Goal: Information Seeking & Learning: Understand process/instructions

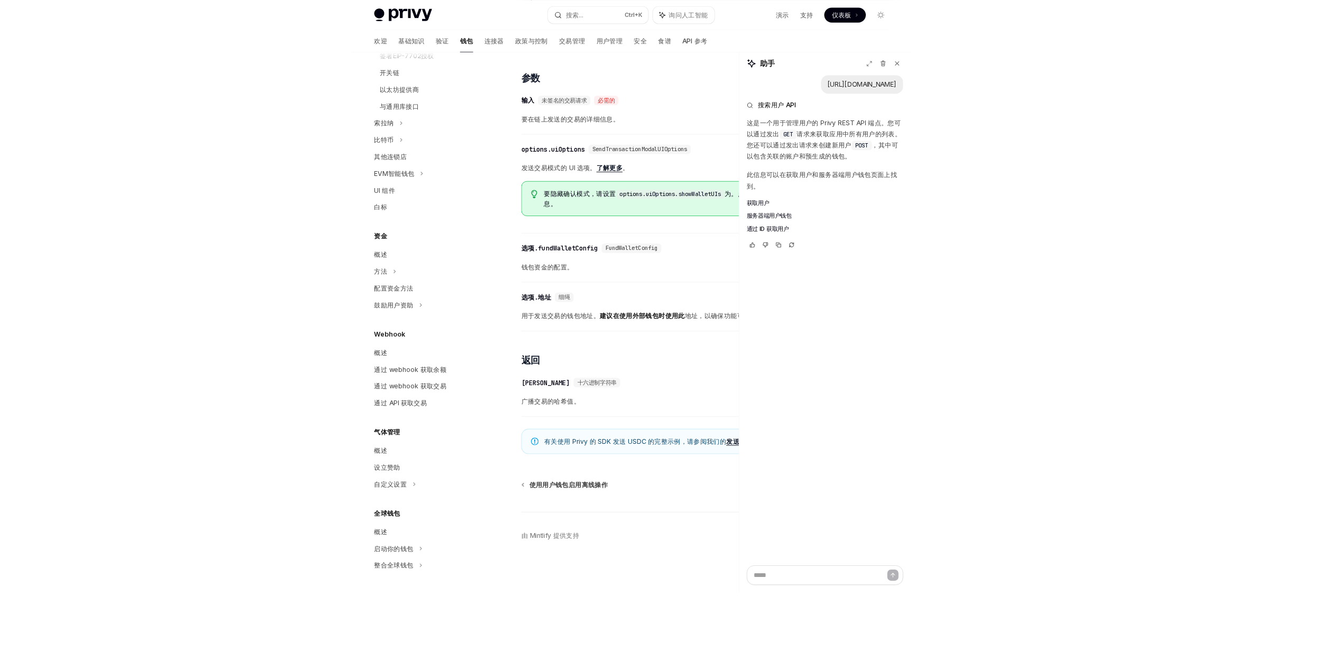
scroll to position [445, 0]
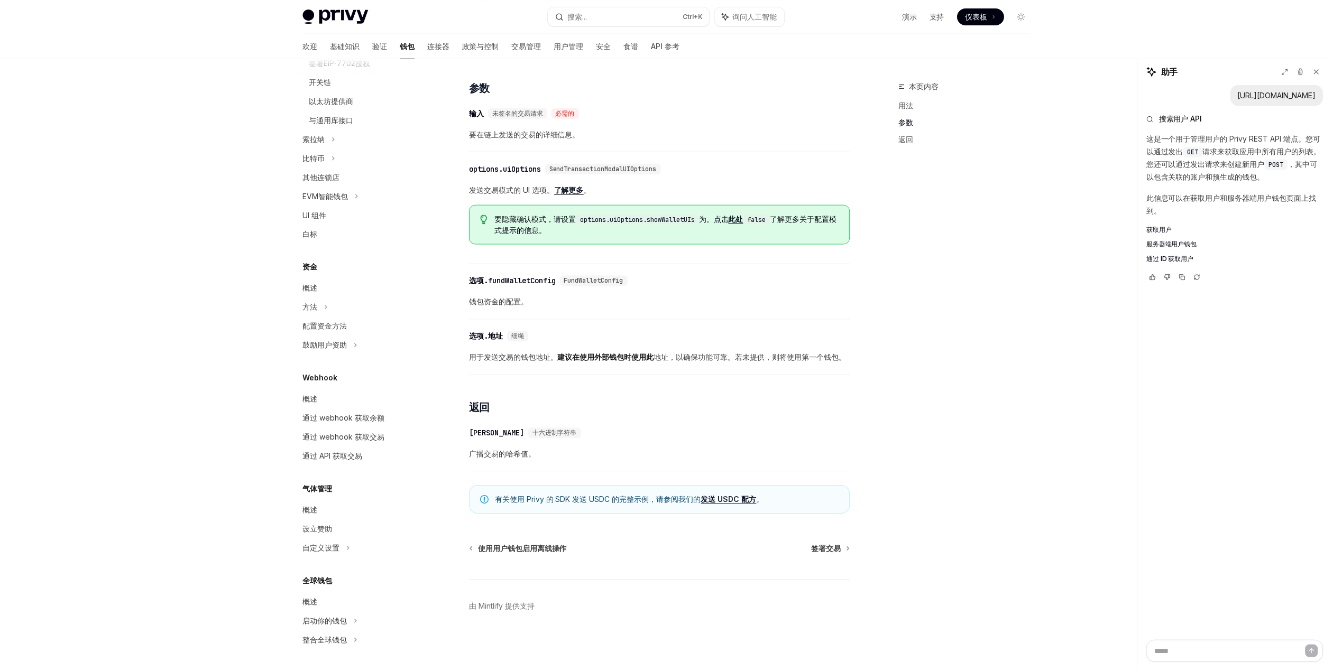
type textarea "*"
click at [632, 51] on font "API 参考" at bounding box center [667, 46] width 29 height 11
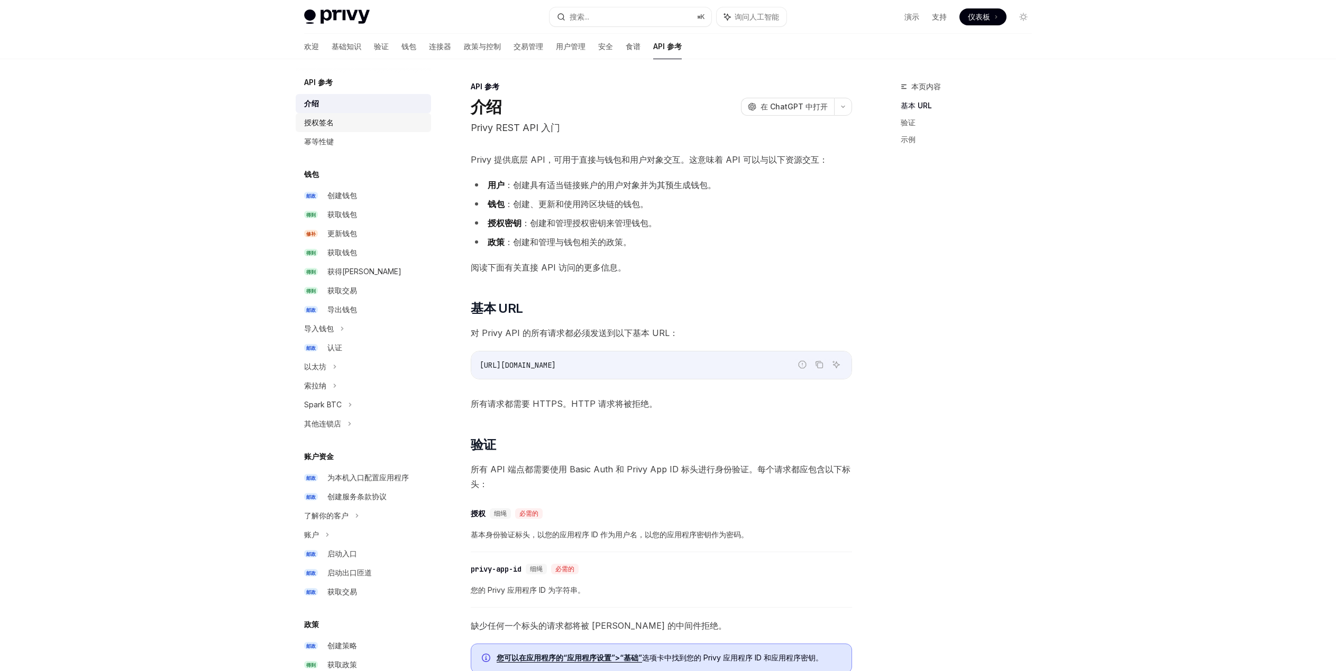
click at [324, 123] on font "授权签名" at bounding box center [319, 122] width 30 height 9
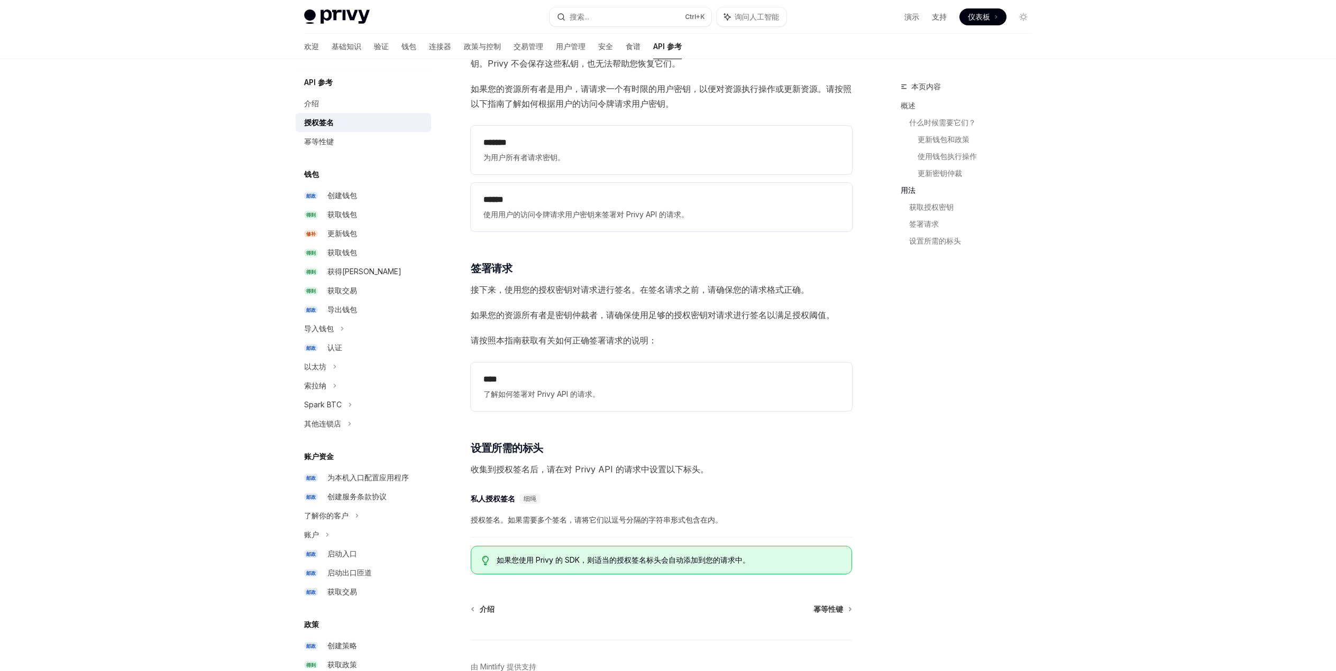
scroll to position [1329, 0]
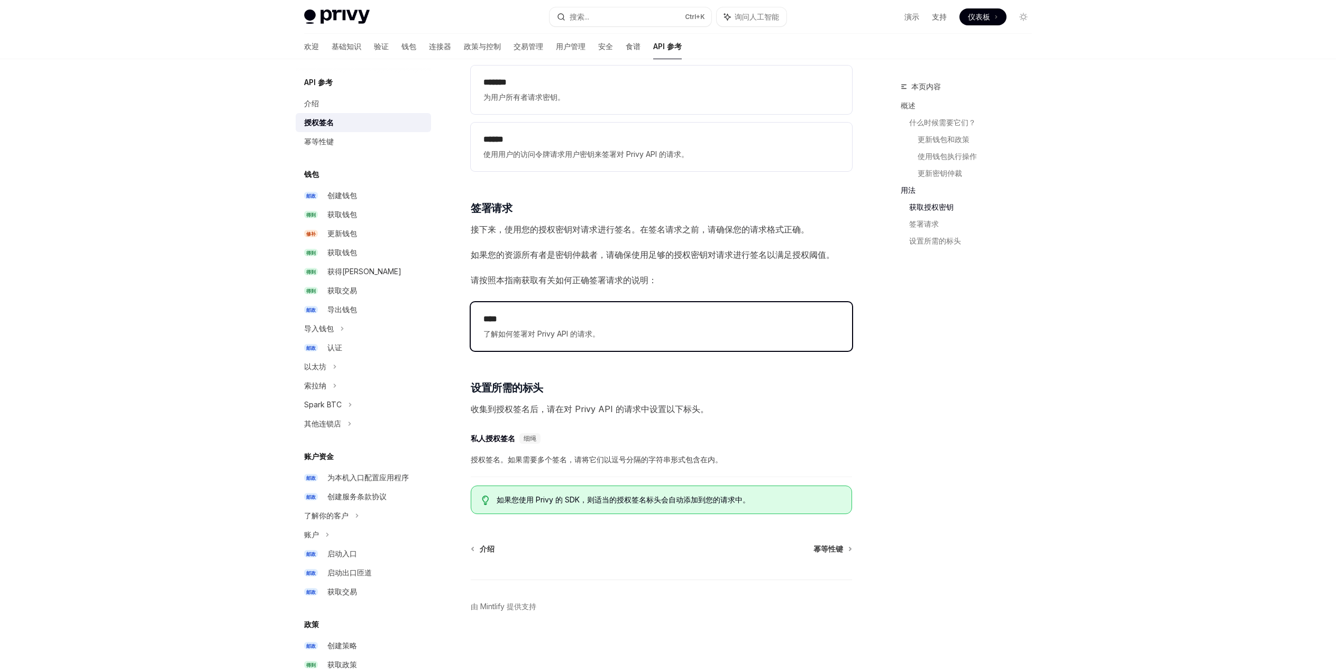
click at [651, 329] on span "了解如何签署对 Privy API 的请求。" at bounding box center [661, 334] width 356 height 13
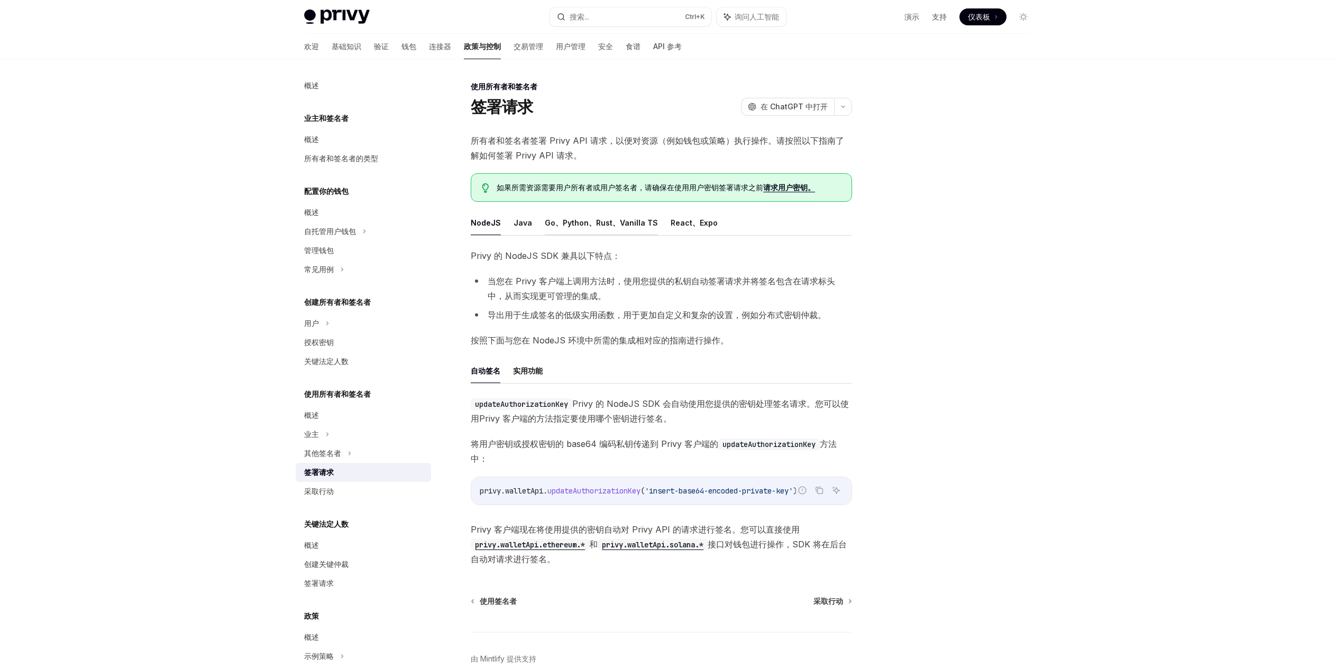
click at [547, 223] on font "Go、Python、Rust、Vanilla TS" at bounding box center [601, 222] width 113 height 9
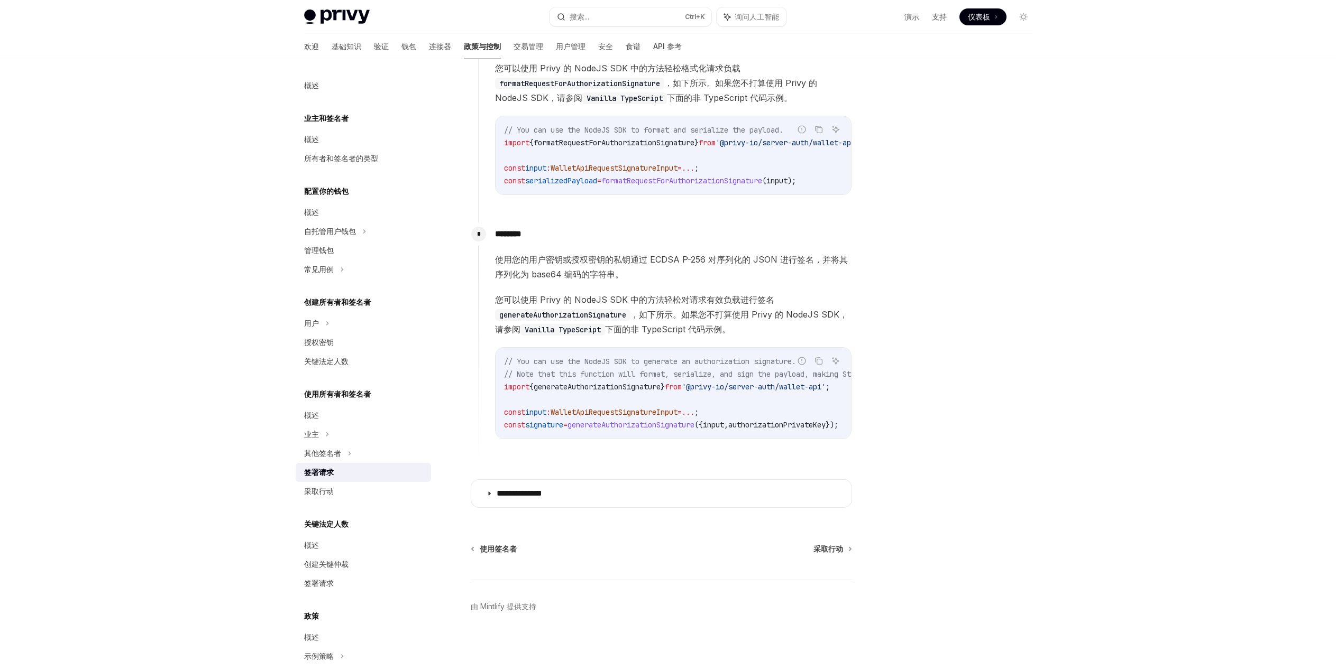
scroll to position [677, 0]
click at [578, 489] on summary "**********" at bounding box center [661, 493] width 380 height 27
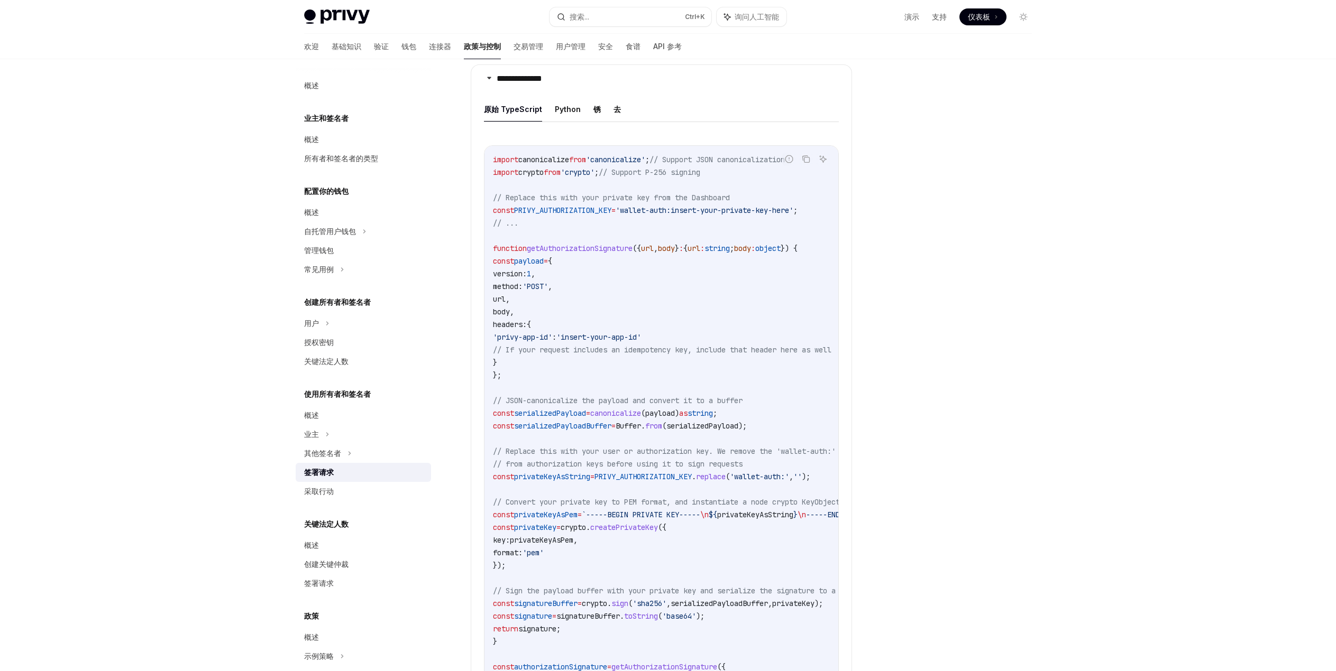
scroll to position [1047, 0]
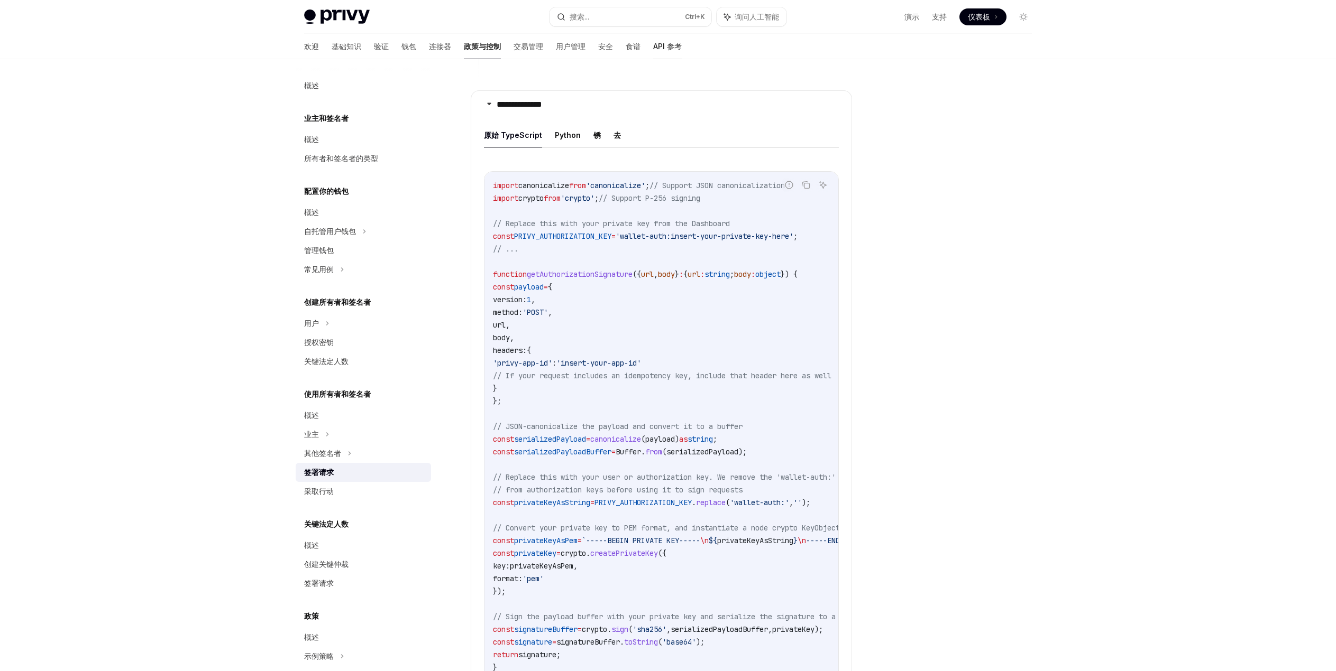
click at [653, 46] on font "API 参考" at bounding box center [667, 46] width 29 height 9
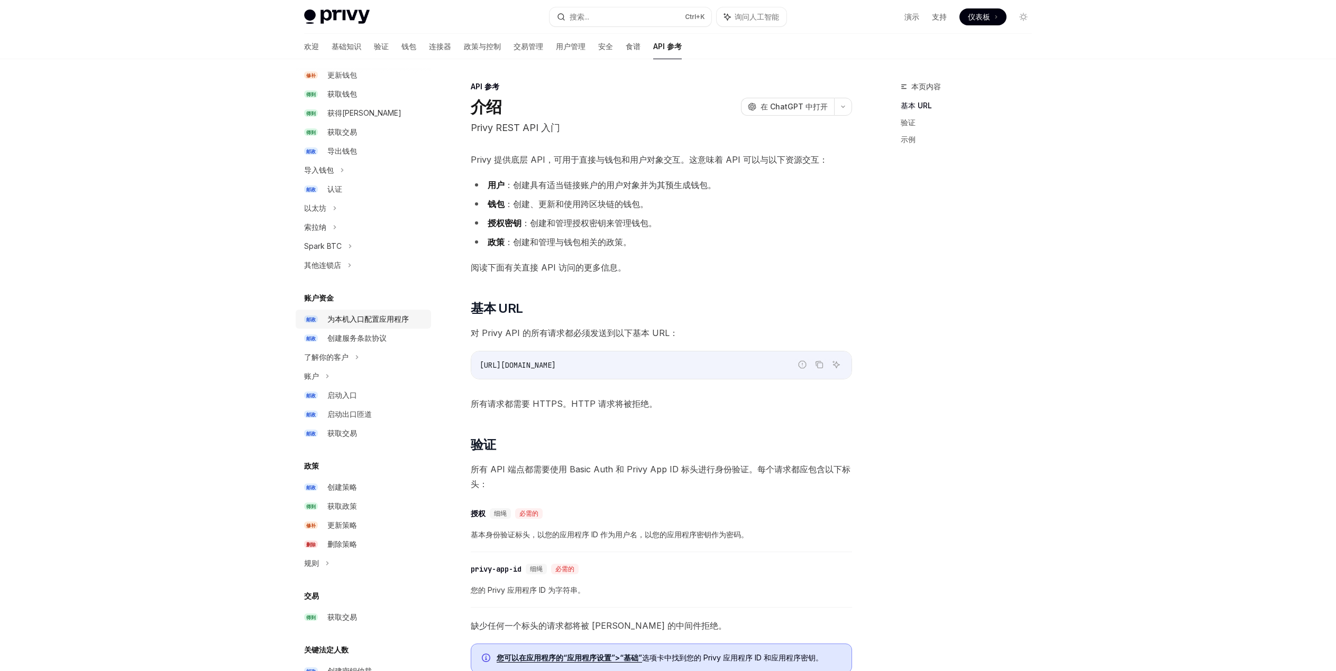
scroll to position [106, 0]
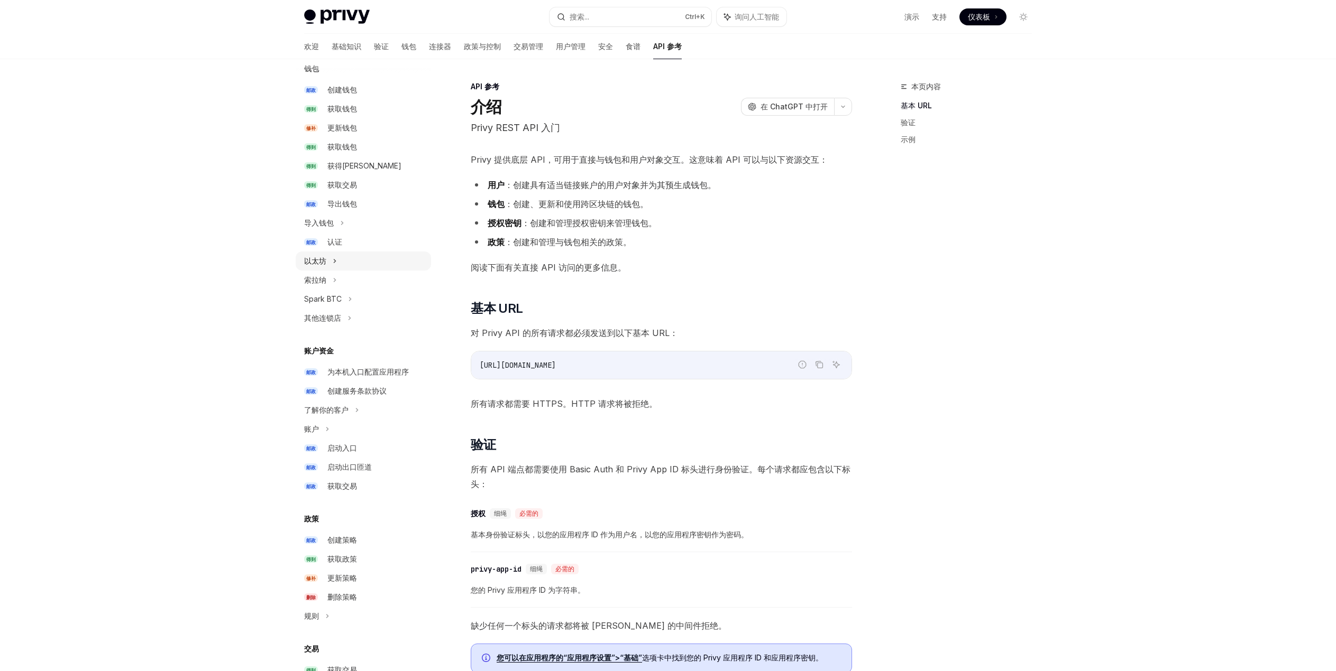
click at [328, 263] on div "以太坊" at bounding box center [363, 261] width 135 height 19
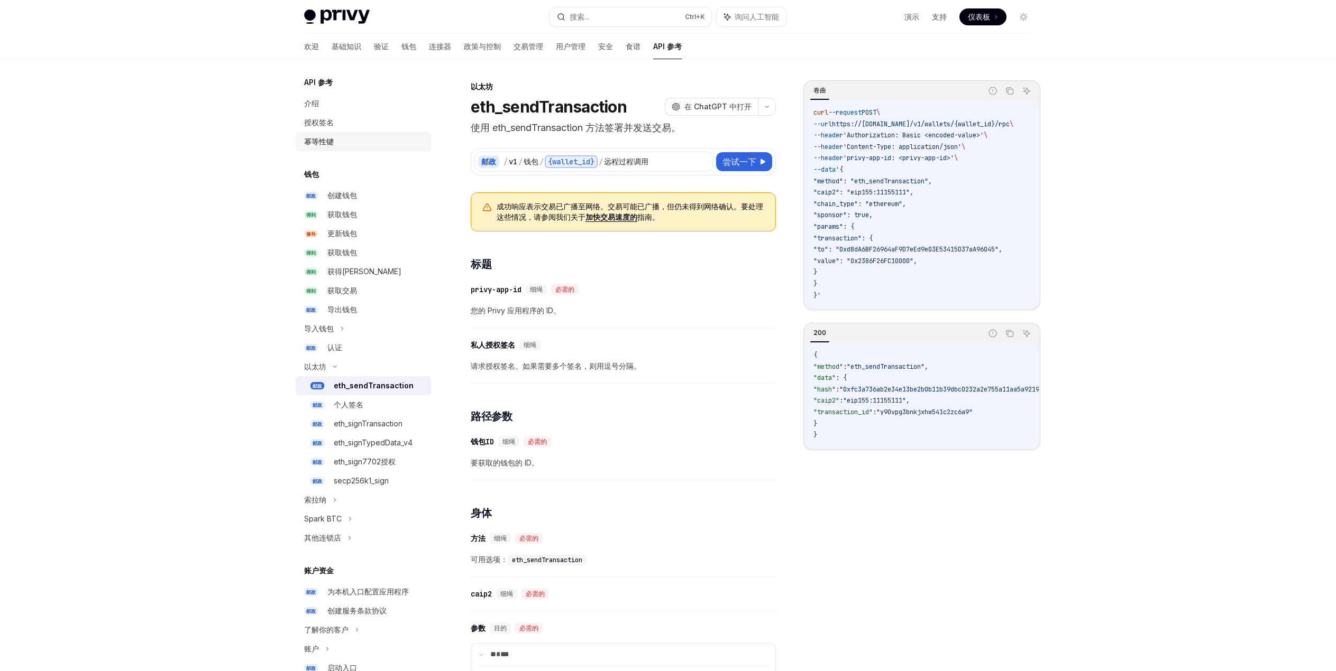
click at [327, 140] on font "幂等性键" at bounding box center [319, 141] width 30 height 9
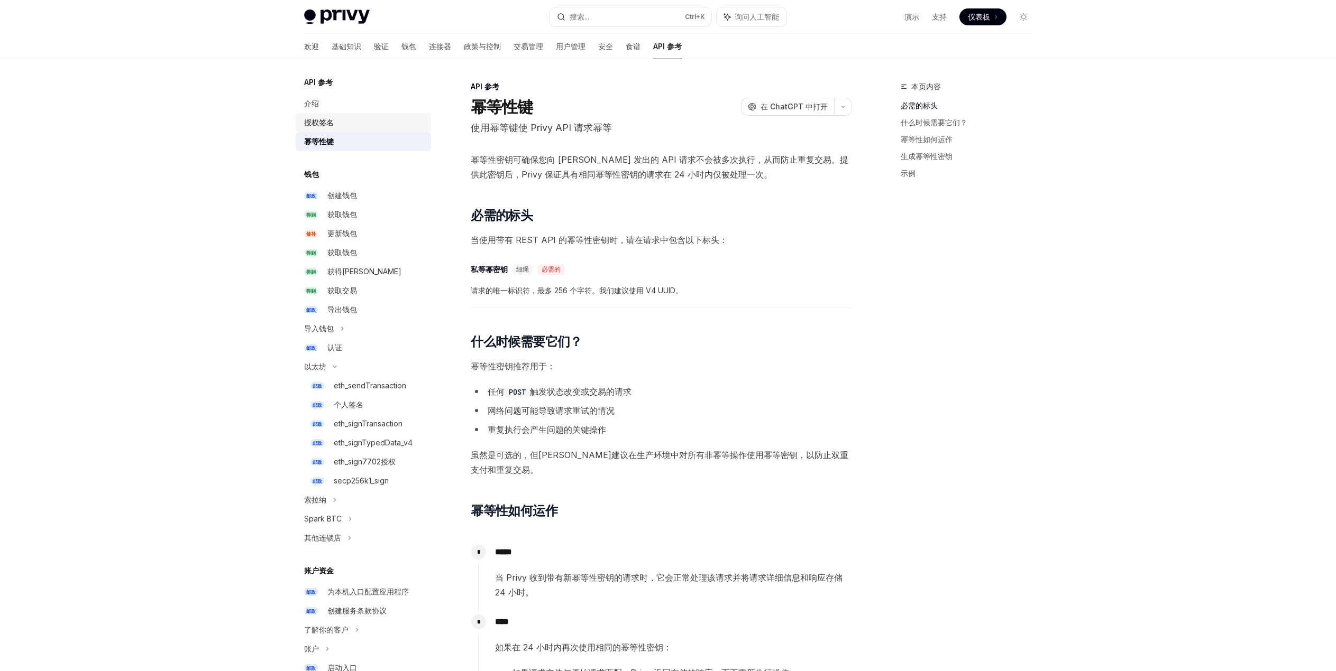
click at [330, 122] on font "授权签名" at bounding box center [319, 122] width 30 height 9
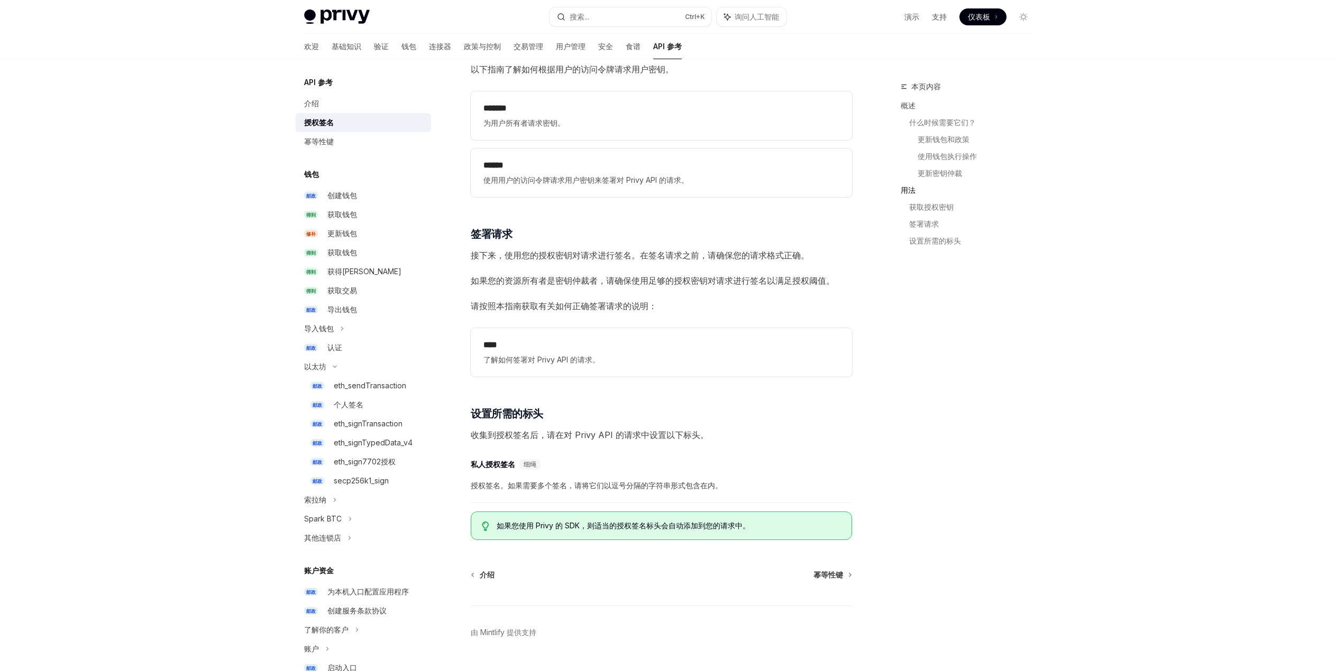
scroll to position [1322, 0]
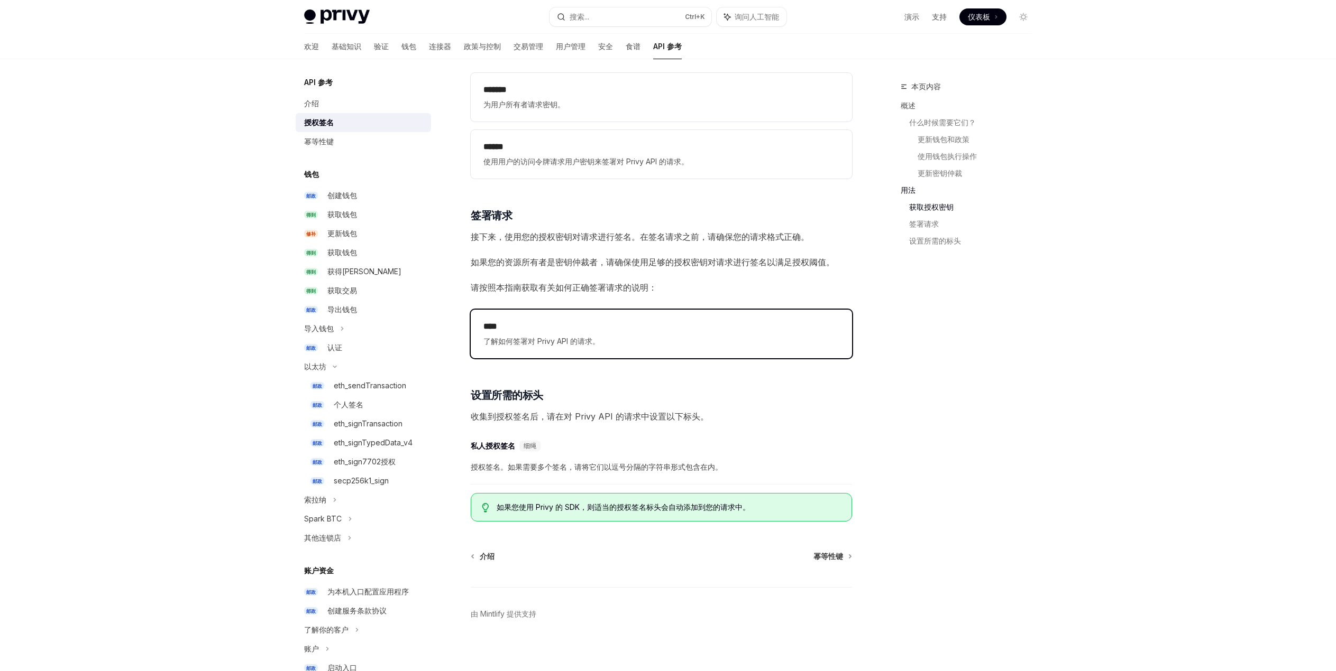
click at [598, 335] on div "**** 了解如何签署对 Privy API 的请求。" at bounding box center [661, 333] width 356 height 27
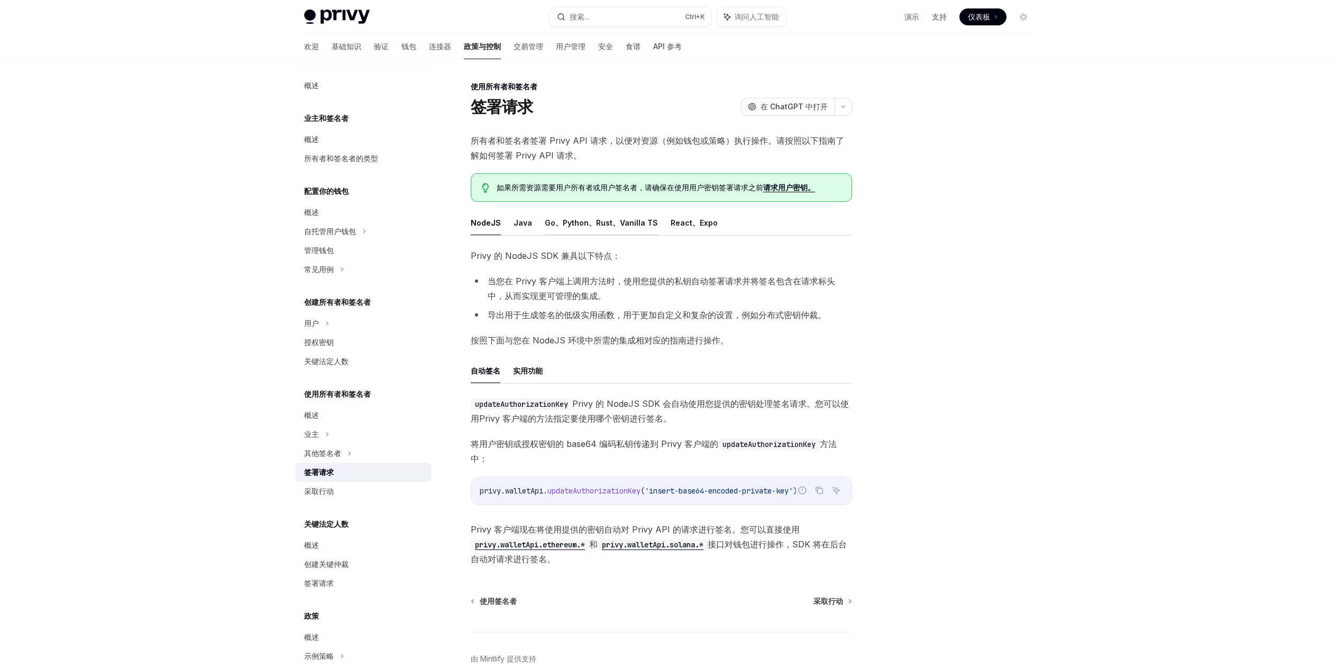
click at [560, 223] on font "Go、Python、Rust、Vanilla TS" at bounding box center [601, 222] width 113 height 9
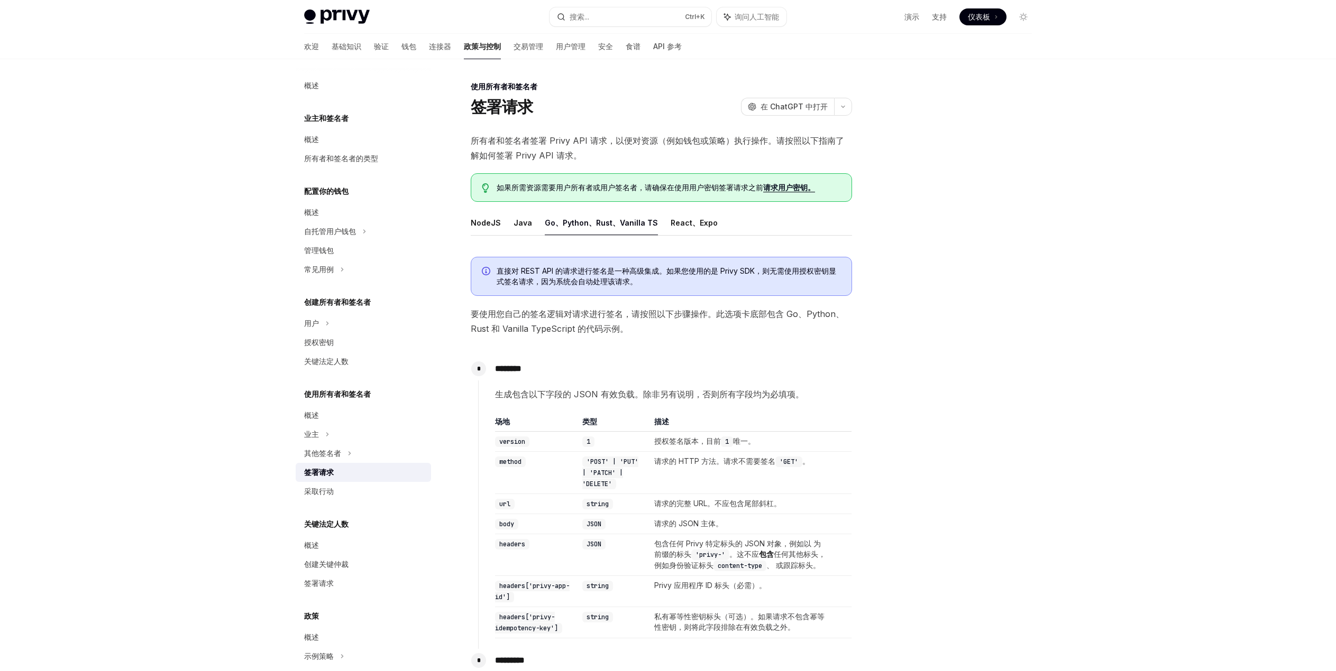
drag, startPoint x: 631, startPoint y: 363, endPoint x: 630, endPoint y: 356, distance: 7.0
click at [630, 360] on div "******** 生成包含以下字段的 JSON 有效负载。除非另有说明，否则所有字段均为必填项。 场地 类型 描述 version 1 授权签名版本，目前 1…" at bounding box center [665, 497] width 374 height 281
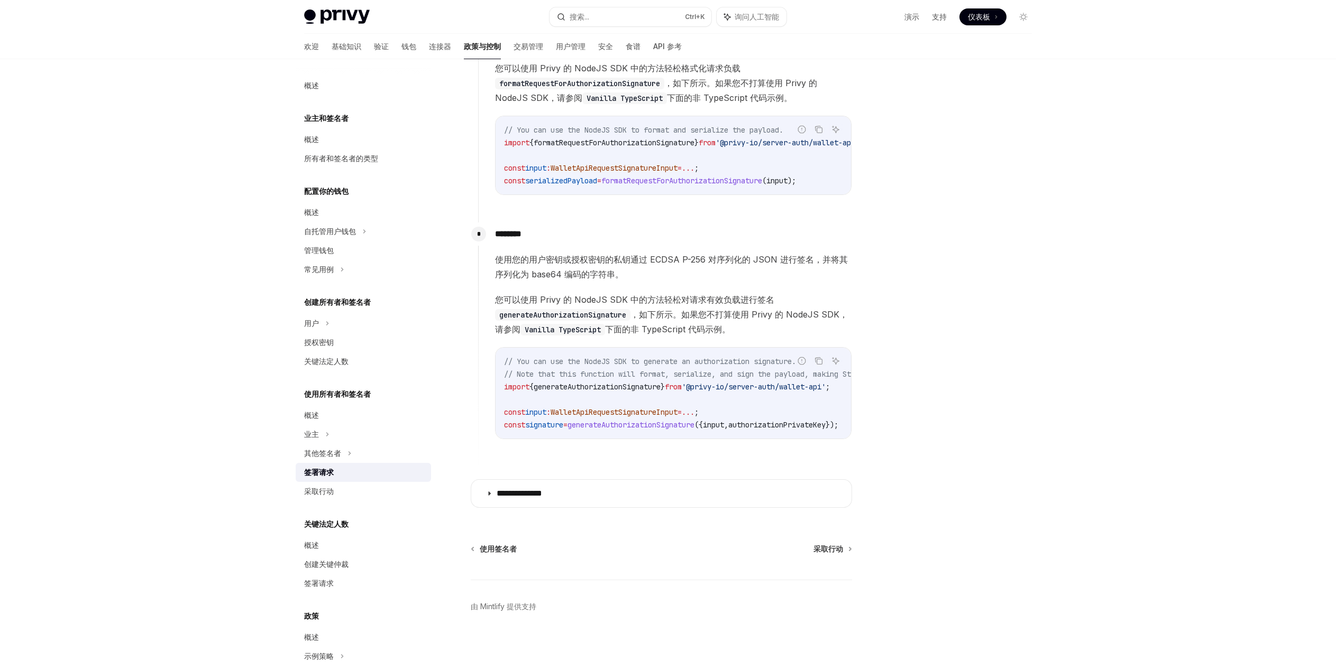
scroll to position [677, 0]
drag, startPoint x: 631, startPoint y: 494, endPoint x: 726, endPoint y: 475, distance: 97.1
click at [632, 493] on summary "**********" at bounding box center [661, 493] width 380 height 27
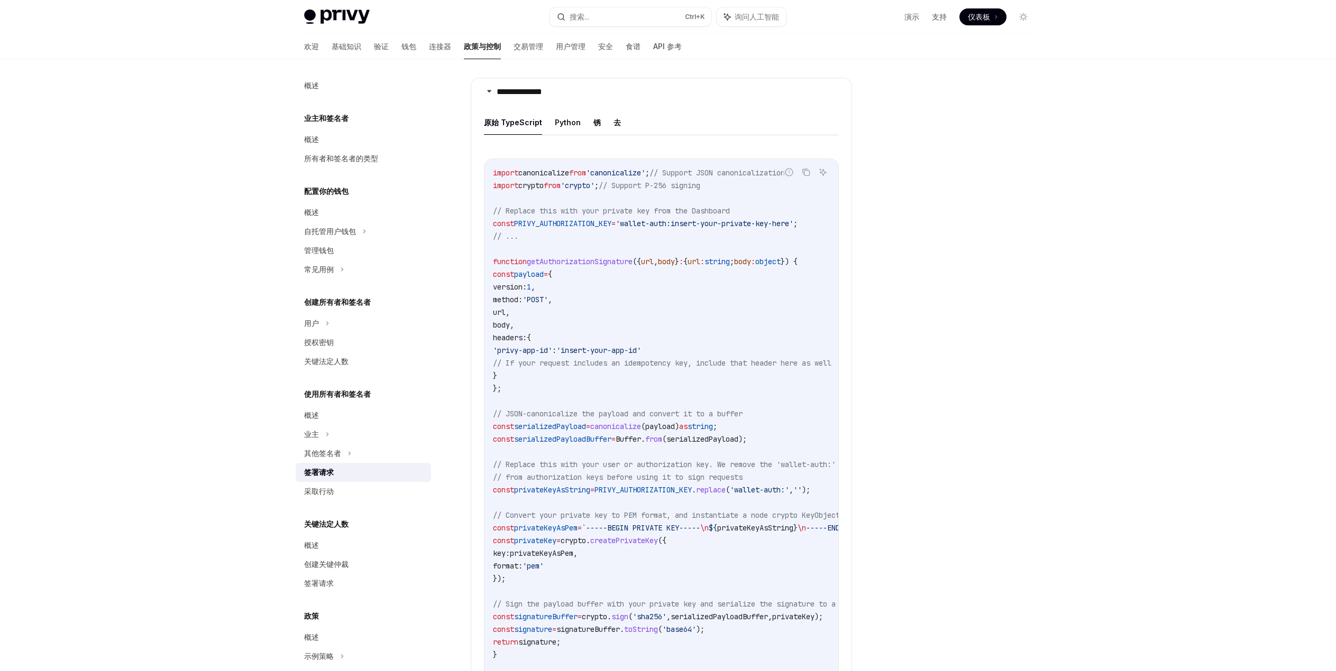
scroll to position [995, 0]
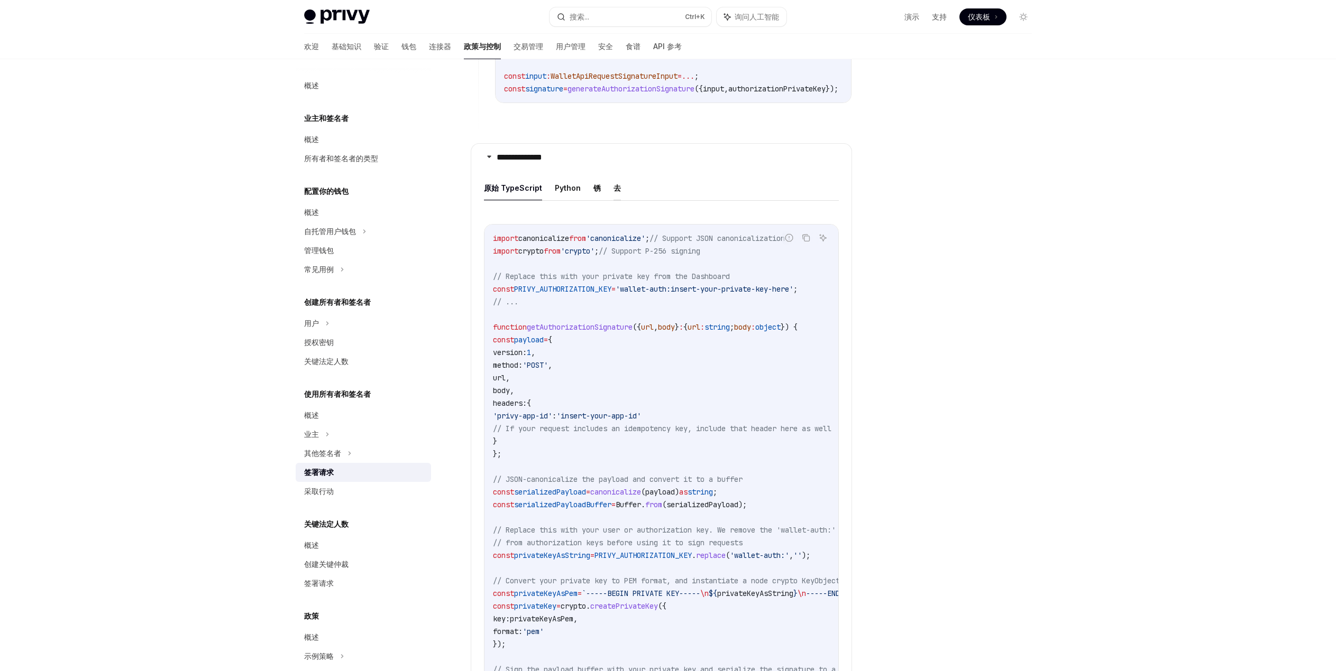
click at [617, 195] on font "去" at bounding box center [616, 188] width 7 height 13
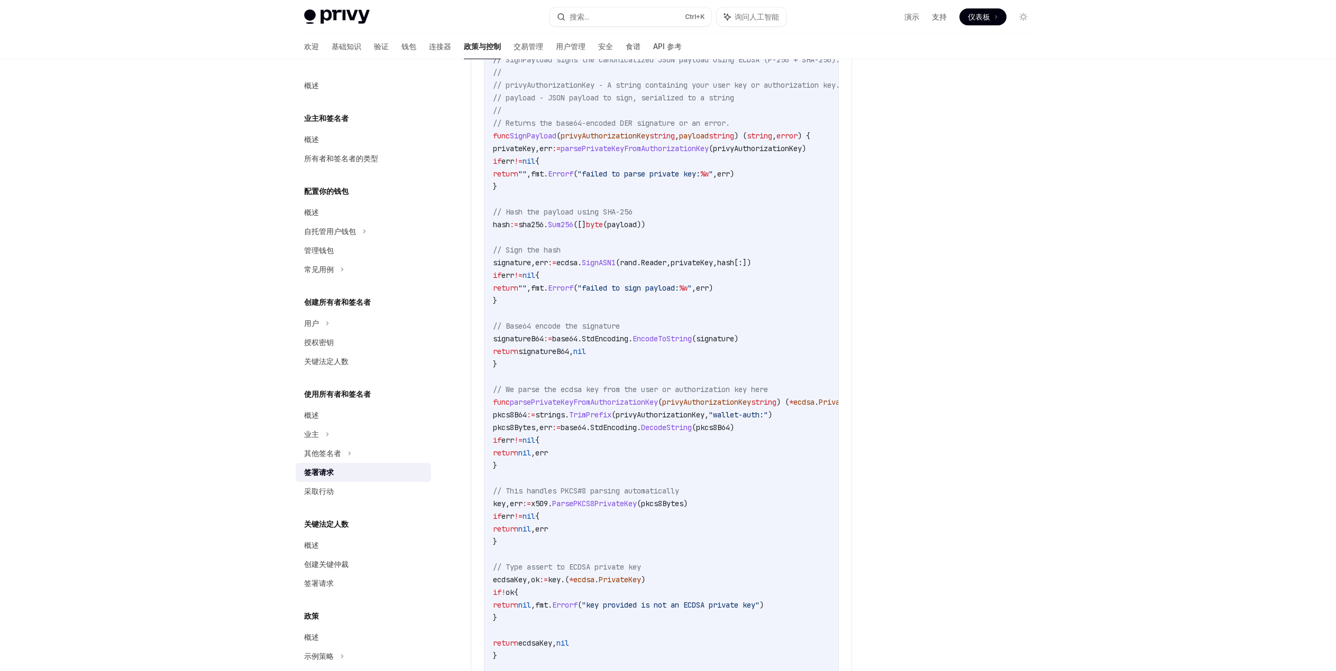
scroll to position [1417, 0]
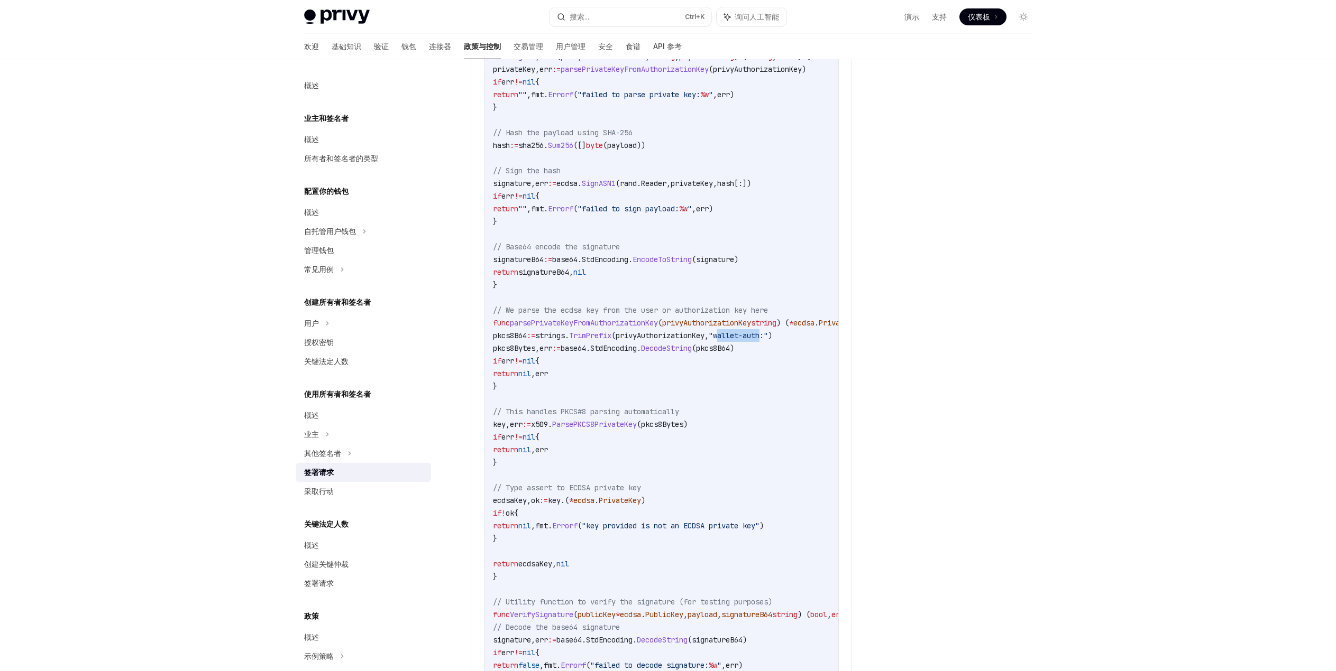
drag, startPoint x: 749, startPoint y: 354, endPoint x: 788, endPoint y: 365, distance: 40.5
click at [797, 361] on code "import ( " crypto/ecdsa " " crypto/elliptic " " crypto/rand " " crypto/x509 " "…" at bounding box center [708, 291] width 431 height 964
click at [787, 366] on code "import ( " crypto/ecdsa " " crypto/elliptic " " crypto/rand " " crypto/x509 " "…" at bounding box center [708, 291] width 431 height 964
click at [520, 340] on span "pkcs8B64" at bounding box center [510, 336] width 34 height 10
drag, startPoint x: 612, startPoint y: 391, endPoint x: 579, endPoint y: 384, distance: 33.9
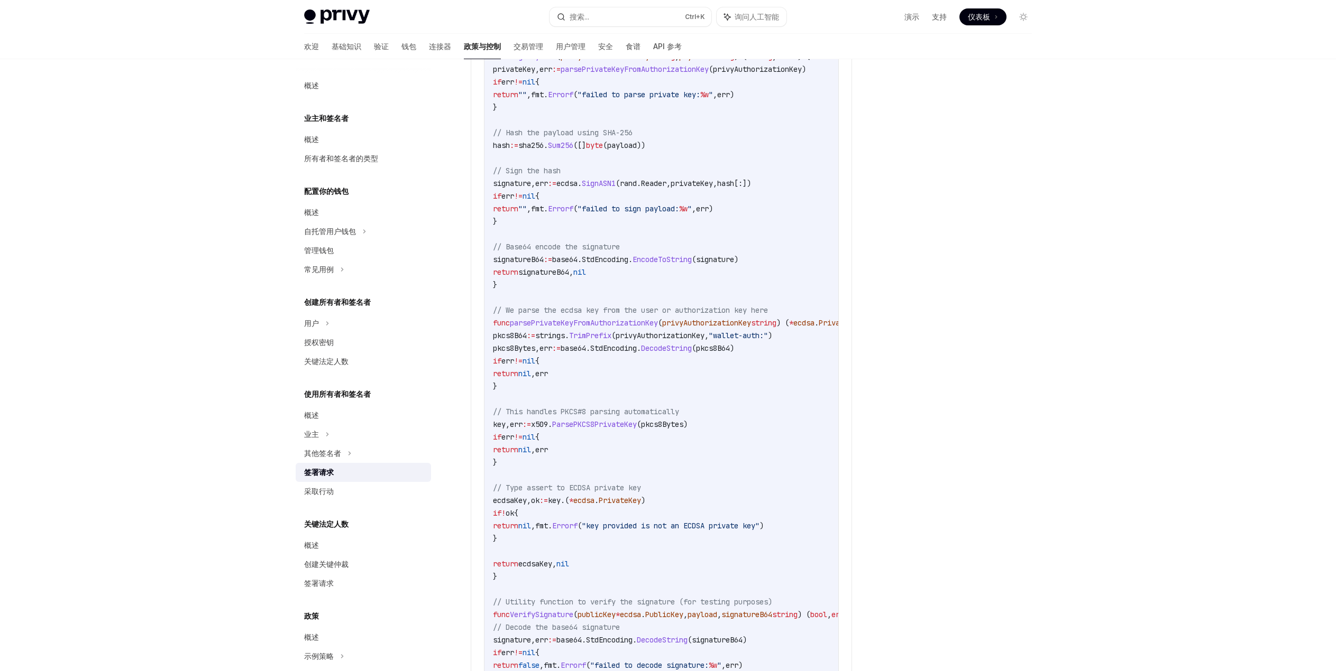
click at [612, 389] on code "import ( " crypto/ecdsa " " crypto/elliptic " " crypto/rand " " crypto/x509 " "…" at bounding box center [708, 291] width 431 height 964
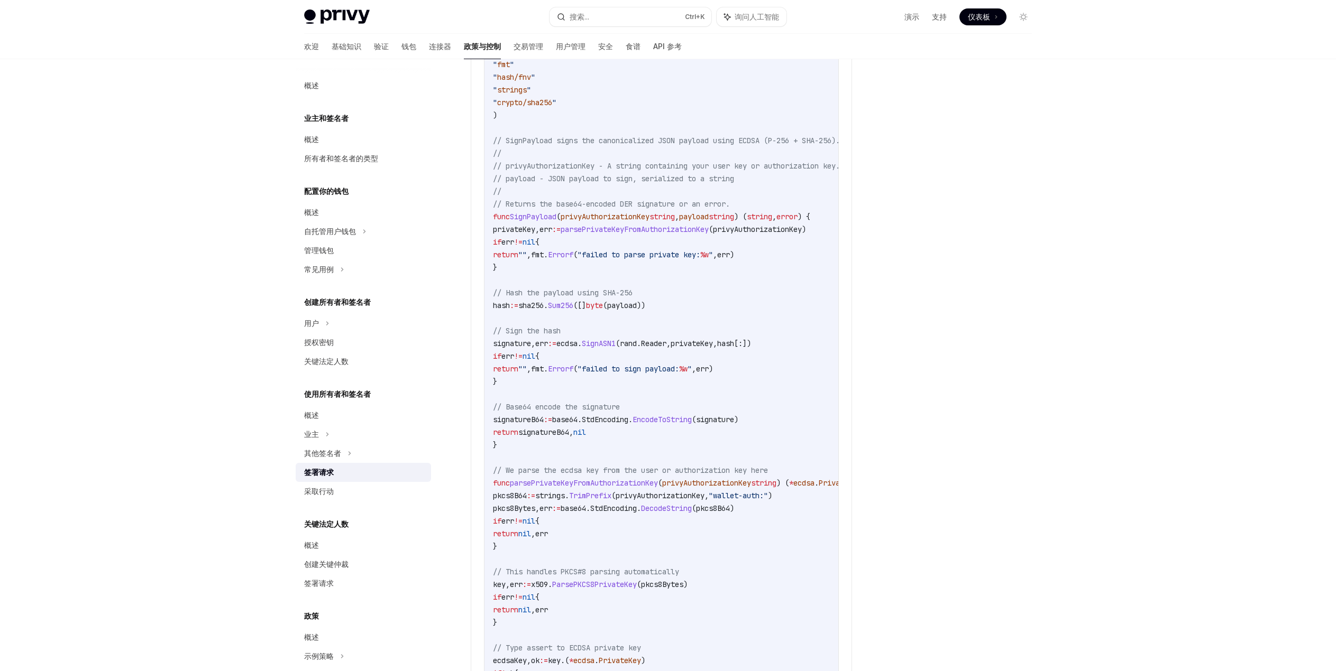
scroll to position [1206, 0]
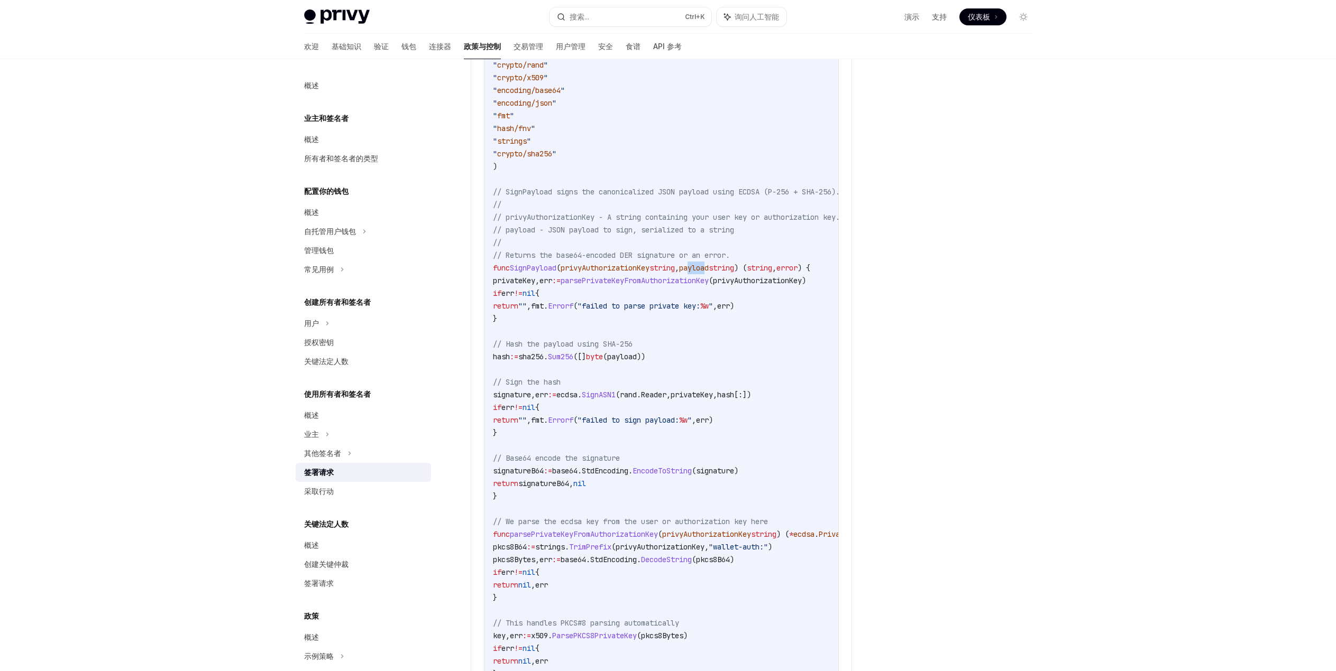
drag, startPoint x: 730, startPoint y: 288, endPoint x: 706, endPoint y: 286, distance: 23.9
click at [708, 273] on span "payload" at bounding box center [694, 268] width 30 height 10
click at [679, 273] on span "," at bounding box center [677, 268] width 4 height 10
drag, startPoint x: 697, startPoint y: 288, endPoint x: 738, endPoint y: 293, distance: 41.1
click at [738, 293] on code "import ( " crypto/ecdsa " " crypto/elliptic " " crypto/rand " " crypto/x509 " "…" at bounding box center [708, 503] width 431 height 964
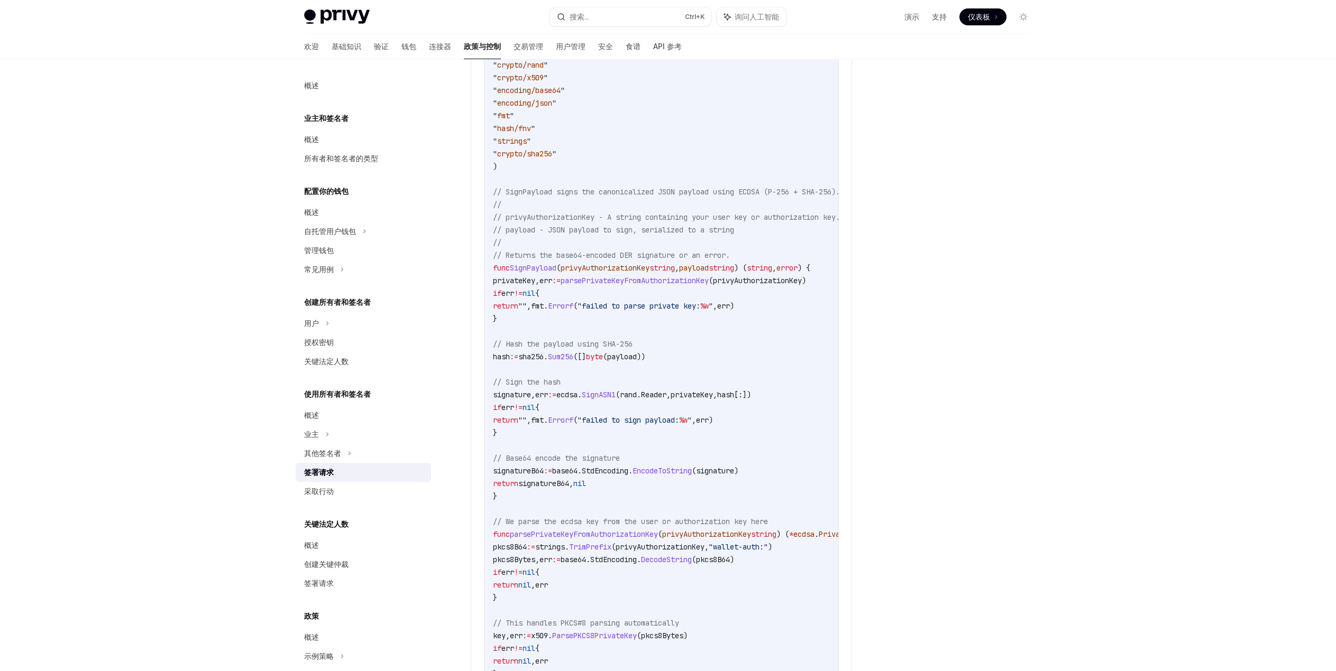
click at [758, 290] on code "import ( " crypto/ecdsa " " crypto/elliptic " " crypto/rand " " crypto/x509 " "…" at bounding box center [708, 503] width 431 height 964
click at [734, 273] on span "string" at bounding box center [720, 268] width 25 height 10
drag, startPoint x: 766, startPoint y: 287, endPoint x: 704, endPoint y: 286, distance: 62.4
click at [704, 273] on span "func SignPayload ( privyAuthorizationKey string , payload string ) ( string , e…" at bounding box center [651, 268] width 317 height 10
drag, startPoint x: 795, startPoint y: 390, endPoint x: 728, endPoint y: 364, distance: 71.8
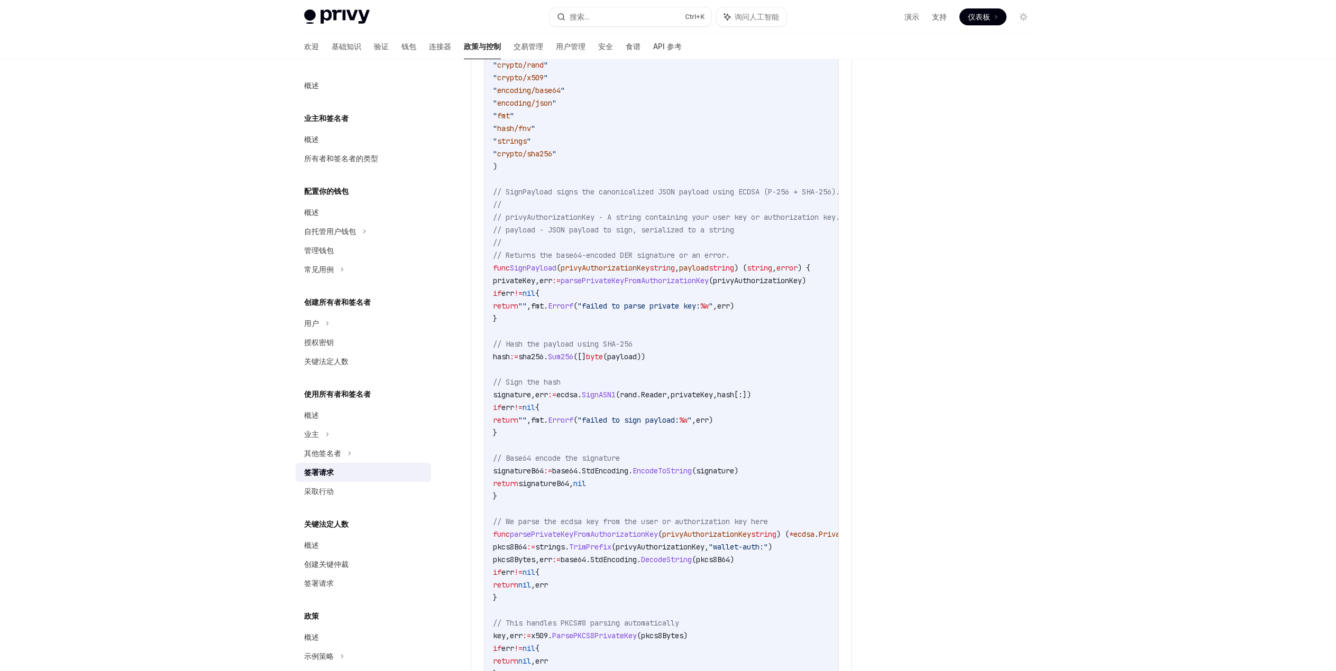
click at [794, 388] on code "import ( " crypto/ecdsa " " crypto/elliptic " " crypto/rand " " crypto/x509 " "…" at bounding box center [708, 503] width 431 height 964
drag, startPoint x: 567, startPoint y: 286, endPoint x: 641, endPoint y: 301, distance: 76.1
click at [641, 301] on code "import ( " crypto/ecdsa " " crypto/elliptic " " crypto/rand " " crypto/x509 " "…" at bounding box center [708, 503] width 431 height 964
click at [717, 308] on code "import ( " crypto/ecdsa " " crypto/elliptic " " crypto/rand " " crypto/x509 " "…" at bounding box center [708, 503] width 431 height 964
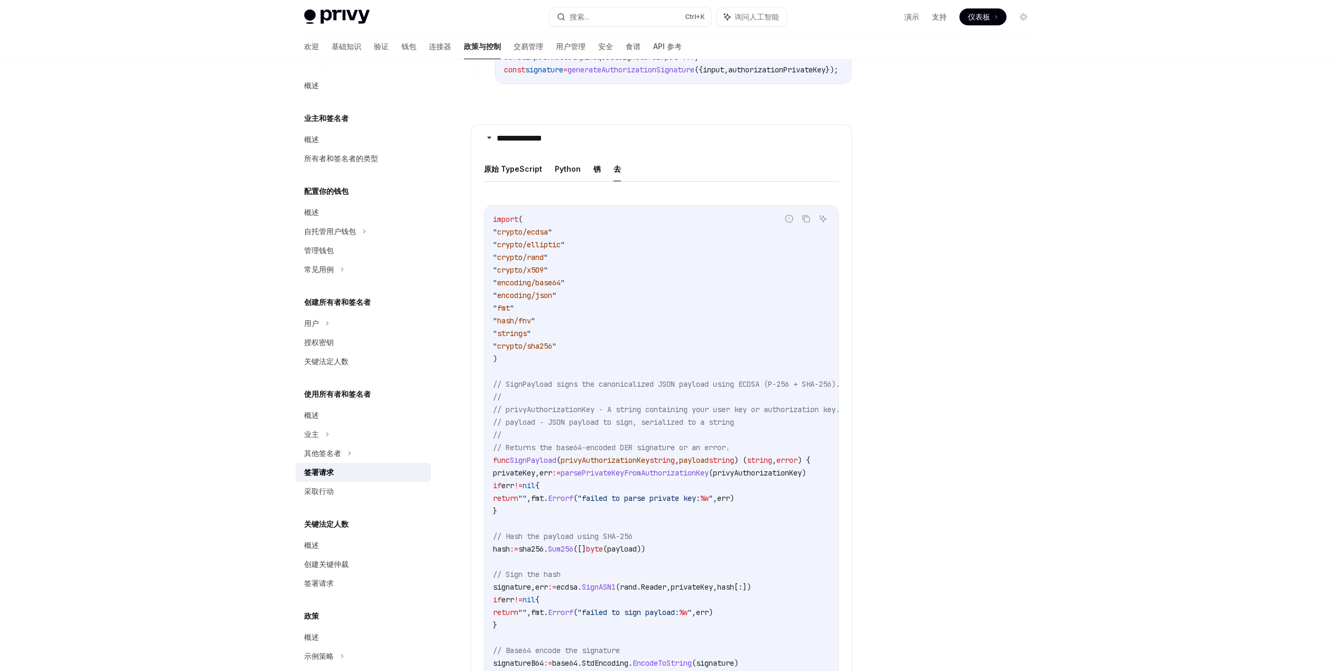
scroll to position [889, 0]
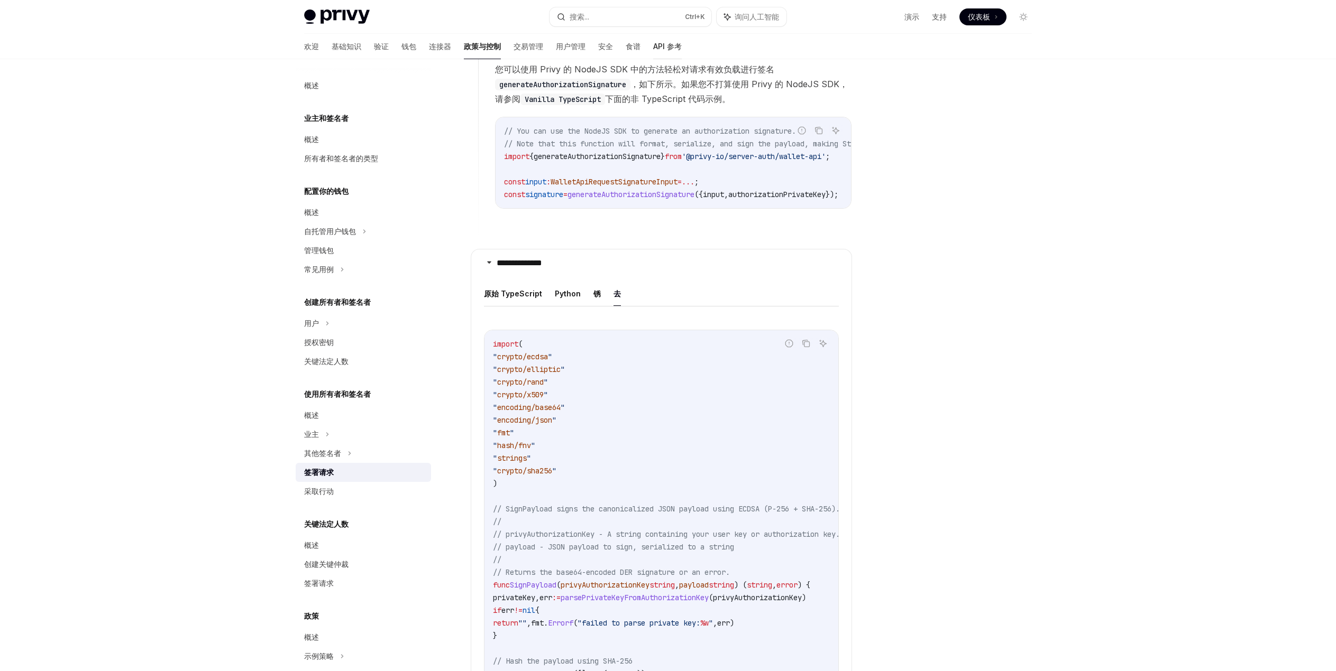
click at [653, 44] on font "API 参考" at bounding box center [667, 46] width 29 height 9
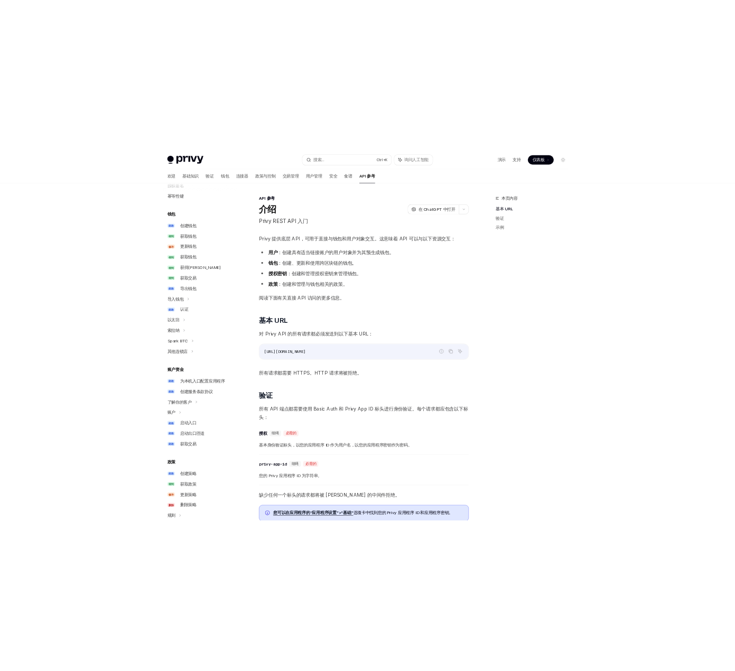
scroll to position [53, 0]
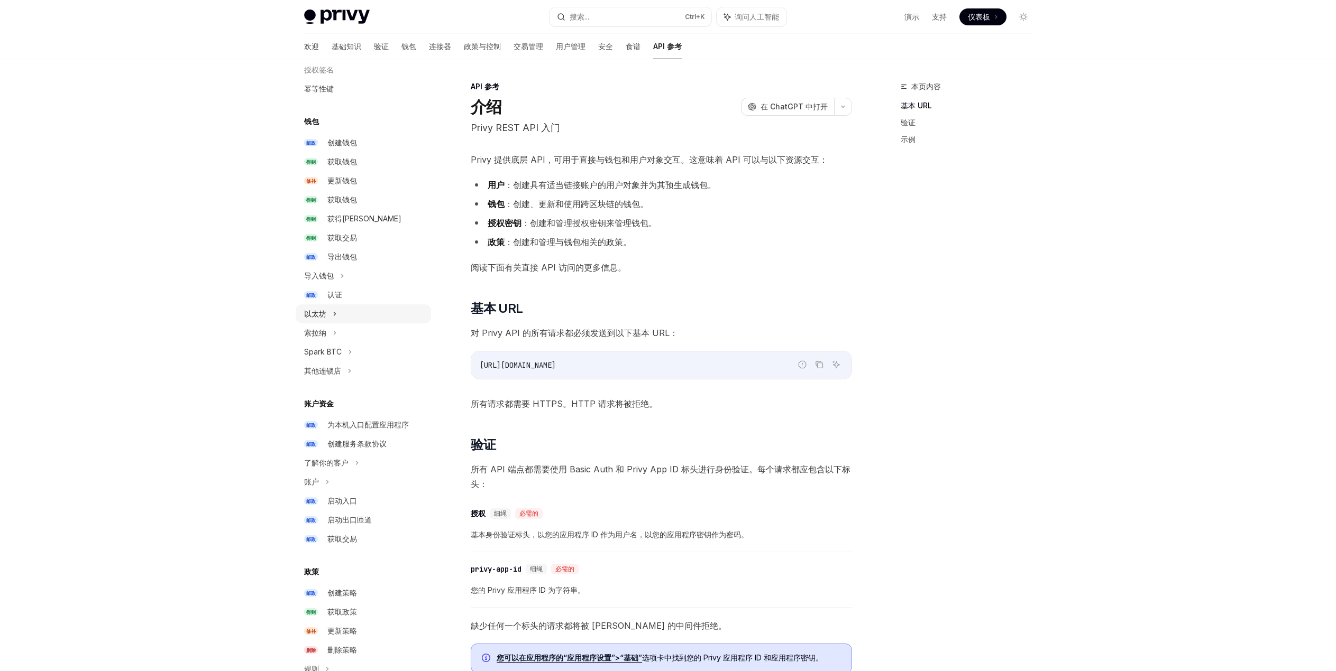
click at [346, 305] on div "以太坊" at bounding box center [363, 314] width 135 height 19
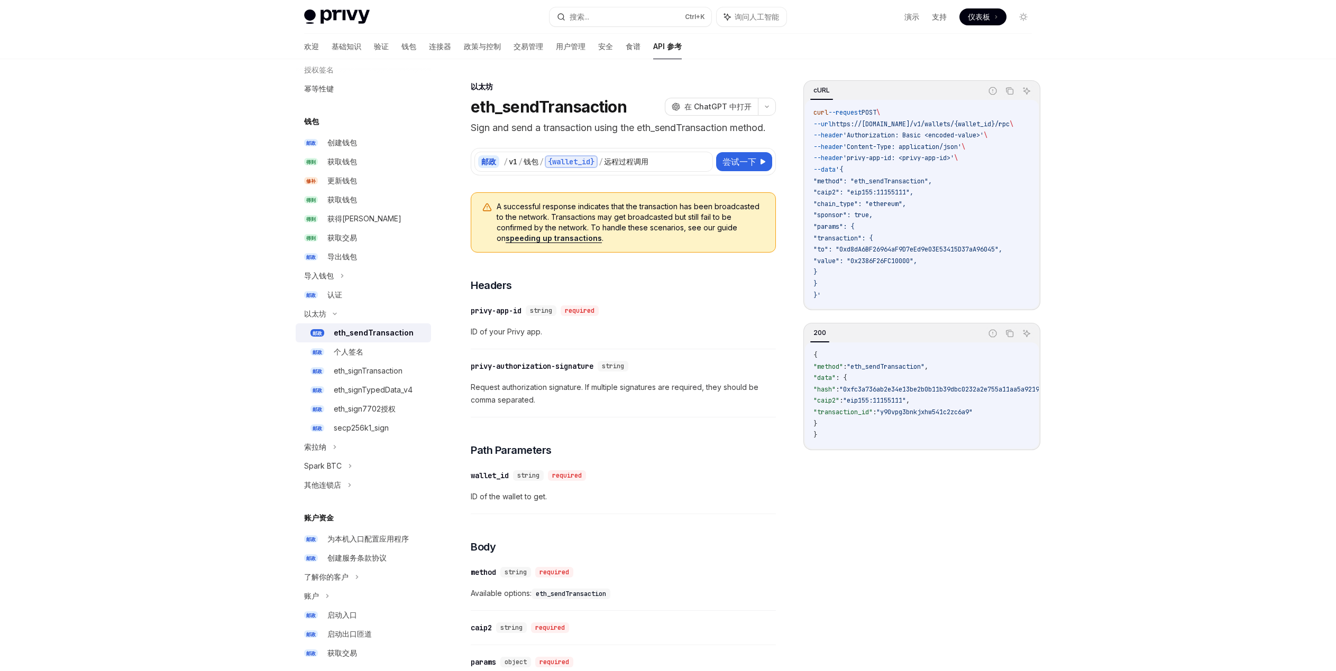
click at [355, 339] on div "eth_sendTransaction" at bounding box center [374, 333] width 80 height 13
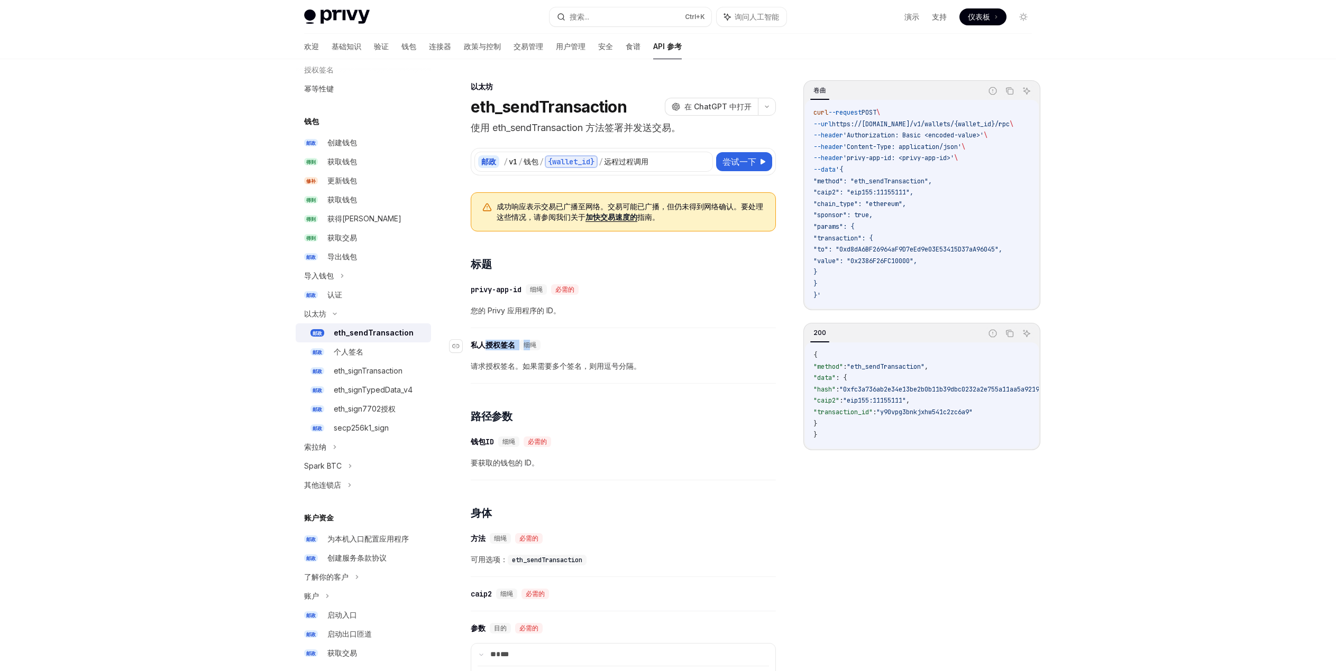
drag, startPoint x: 489, startPoint y: 340, endPoint x: 533, endPoint y: 349, distance: 45.4
click at [533, 349] on div "​ 私人授权签名 细绳" at bounding box center [618, 345] width 294 height 13
click at [624, 353] on div "​ 私人授权签名 细绳 请求授权签名。如果需要多个签名，则用逗号分隔。" at bounding box center [623, 359] width 305 height 50
drag, startPoint x: 646, startPoint y: 370, endPoint x: 592, endPoint y: 364, distance: 54.2
click at [592, 364] on span "请求授权签名。如果需要多个签名，则用逗号分隔。" at bounding box center [623, 366] width 305 height 13
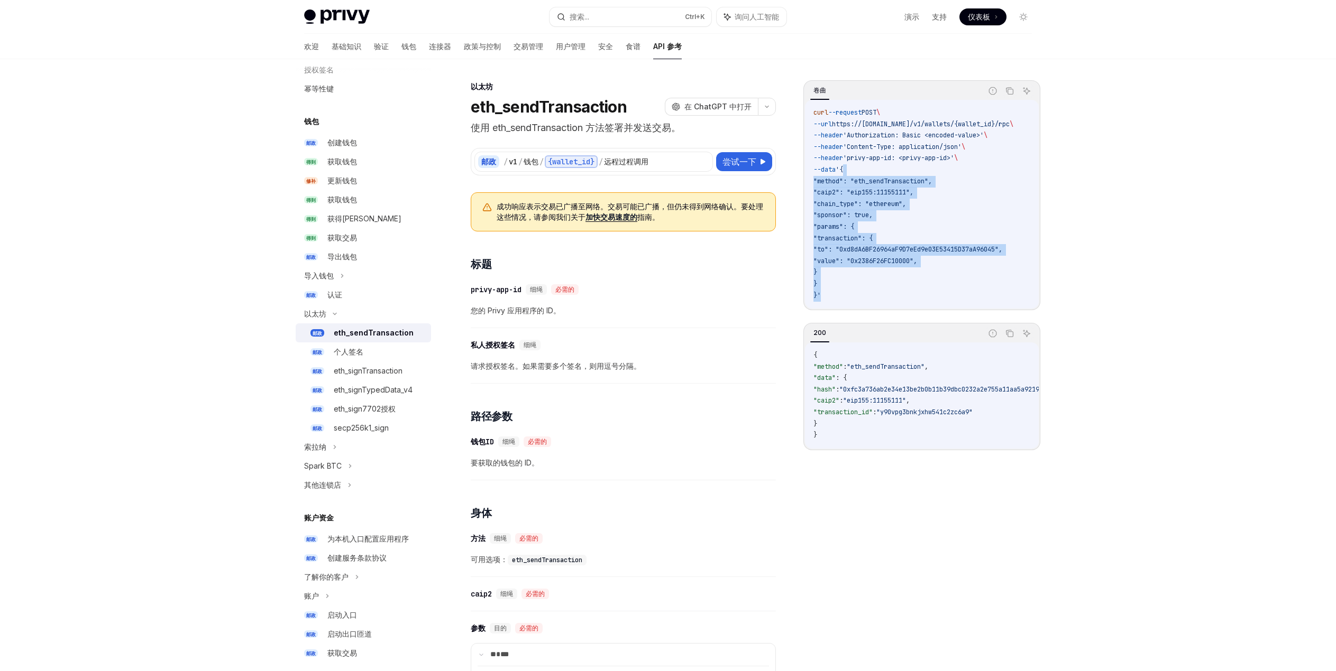
drag, startPoint x: 850, startPoint y: 170, endPoint x: 863, endPoint y: 269, distance: 99.3
click at [864, 289] on code "curl --request POST \ --url https://[DOMAIN_NAME]/v1/wallets/{wallet_id}/rpc \ …" at bounding box center [925, 204] width 225 height 194
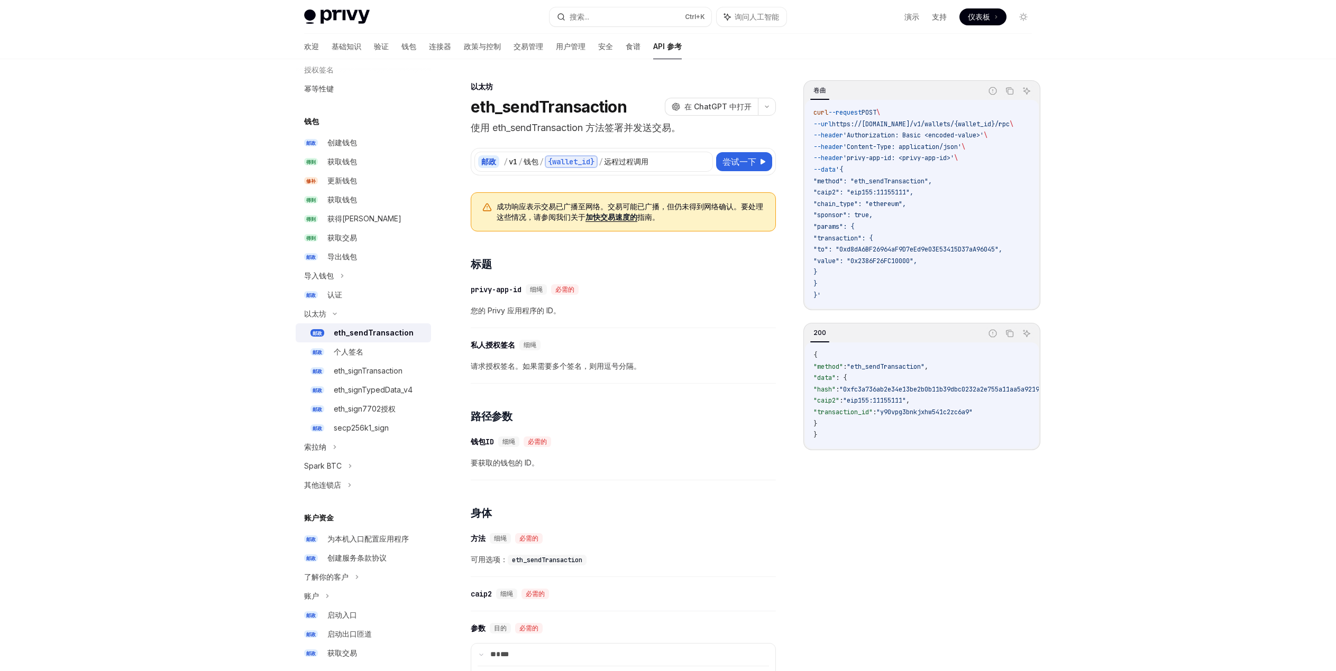
click at [835, 169] on span "--data" at bounding box center [824, 169] width 22 height 8
drag, startPoint x: 828, startPoint y: 168, endPoint x: 844, endPoint y: 173, distance: 16.6
click at [843, 173] on span "--data '{" at bounding box center [828, 169] width 30 height 8
click at [879, 175] on code "curl --request POST \ --url https://[DOMAIN_NAME]/v1/wallets/{wallet_id}/rpc \ …" at bounding box center [925, 204] width 225 height 194
drag, startPoint x: 846, startPoint y: 167, endPoint x: 857, endPoint y: 286, distance: 119.5
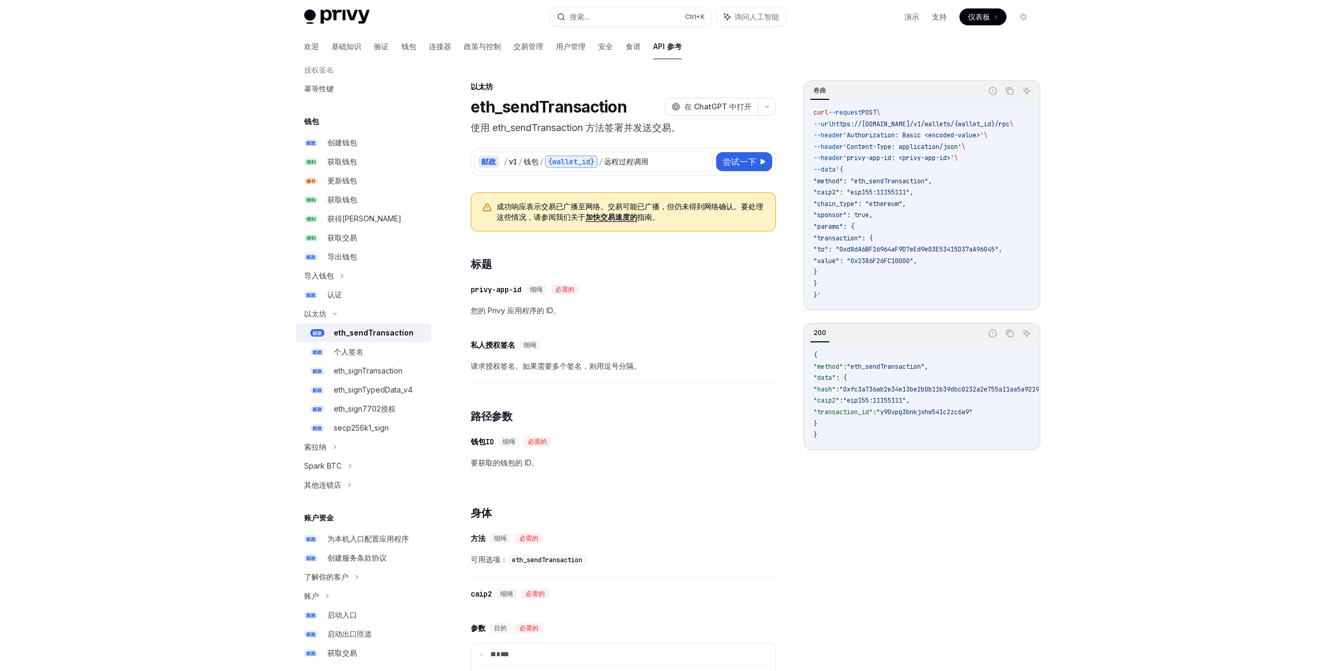
click at [857, 286] on code "curl --request POST \ --url https://[DOMAIN_NAME]/v1/wallets/{wallet_id}/rpc \ …" at bounding box center [925, 204] width 225 height 194
click at [855, 167] on code "curl --request POST \ --url https://[DOMAIN_NAME]/v1/wallets/{wallet_id}/rpc \ …" at bounding box center [925, 204] width 225 height 194
drag, startPoint x: 851, startPoint y: 169, endPoint x: 873, endPoint y: 272, distance: 104.9
click at [873, 272] on code "curl --request POST \ --url https://[DOMAIN_NAME]/v1/wallets/{wallet_id}/rpc \ …" at bounding box center [925, 204] width 225 height 194
click at [894, 275] on code "curl --request POST \ --url https://[DOMAIN_NAME]/v1/wallets/{wallet_id}/rpc \ …" at bounding box center [925, 204] width 225 height 194
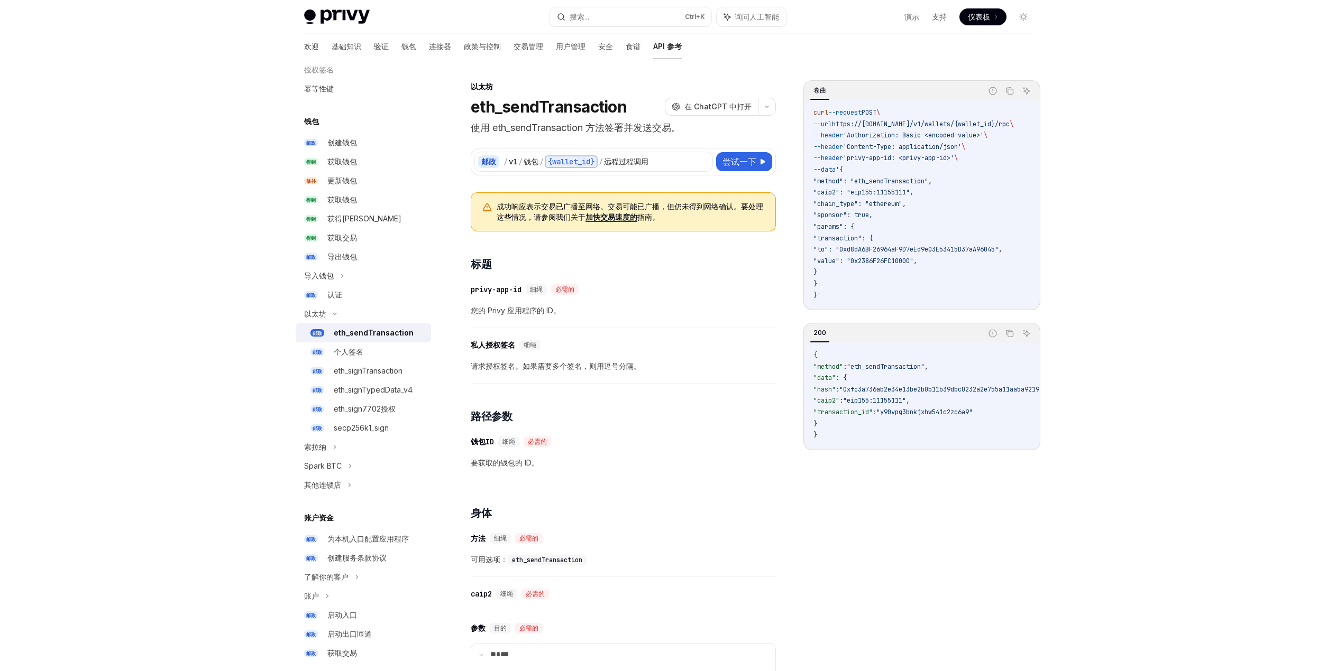
drag, startPoint x: 841, startPoint y: 270, endPoint x: 830, endPoint y: 178, distance: 93.2
click at [830, 178] on code "curl --request POST \ --url https://[DOMAIN_NAME]/v1/wallets/{wallet_id}/rpc \ …" at bounding box center [925, 204] width 225 height 194
click at [972, 220] on code "curl --request POST \ --url https://[DOMAIN_NAME]/v1/wallets/{wallet_id}/rpc \ …" at bounding box center [925, 204] width 225 height 194
drag, startPoint x: 850, startPoint y: 171, endPoint x: 857, endPoint y: 283, distance: 111.8
click at [857, 283] on code "curl --request POST \ --url https://[DOMAIN_NAME]/v1/wallets/{wallet_id}/rpc \ …" at bounding box center [925, 204] width 225 height 194
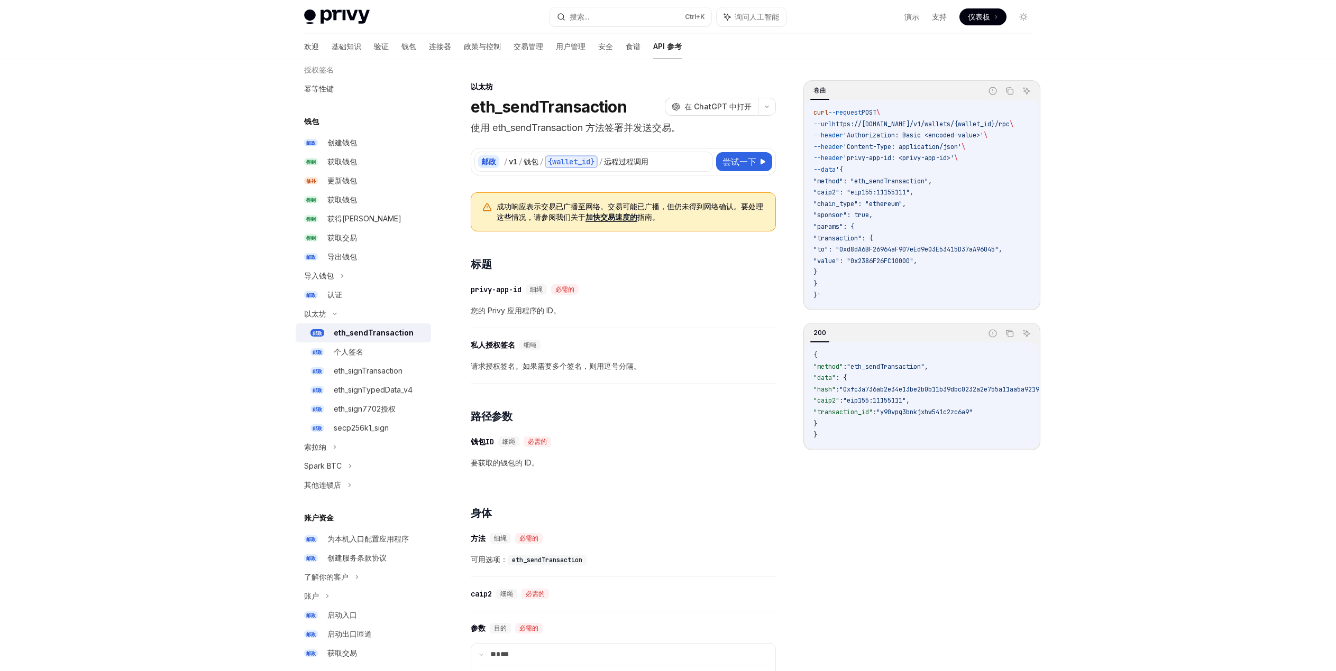
click at [845, 283] on code "curl --request POST \ --url https://[DOMAIN_NAME]/v1/wallets/{wallet_id}/rpc \ …" at bounding box center [925, 204] width 225 height 194
drag, startPoint x: 833, startPoint y: 283, endPoint x: 898, endPoint y: 218, distance: 92.0
click at [833, 186] on code "curl --request POST \ --url https://[DOMAIN_NAME]/v1/wallets/{wallet_id}/rpc \ …" at bounding box center [925, 204] width 225 height 194
click at [916, 229] on code "curl --request POST \ --url https://[DOMAIN_NAME]/v1/wallets/{wallet_id}/rpc \ …" at bounding box center [925, 204] width 225 height 194
click at [916, 228] on code "curl --request POST \ --url https://[DOMAIN_NAME]/v1/wallets/{wallet_id}/rpc \ …" at bounding box center [925, 204] width 225 height 194
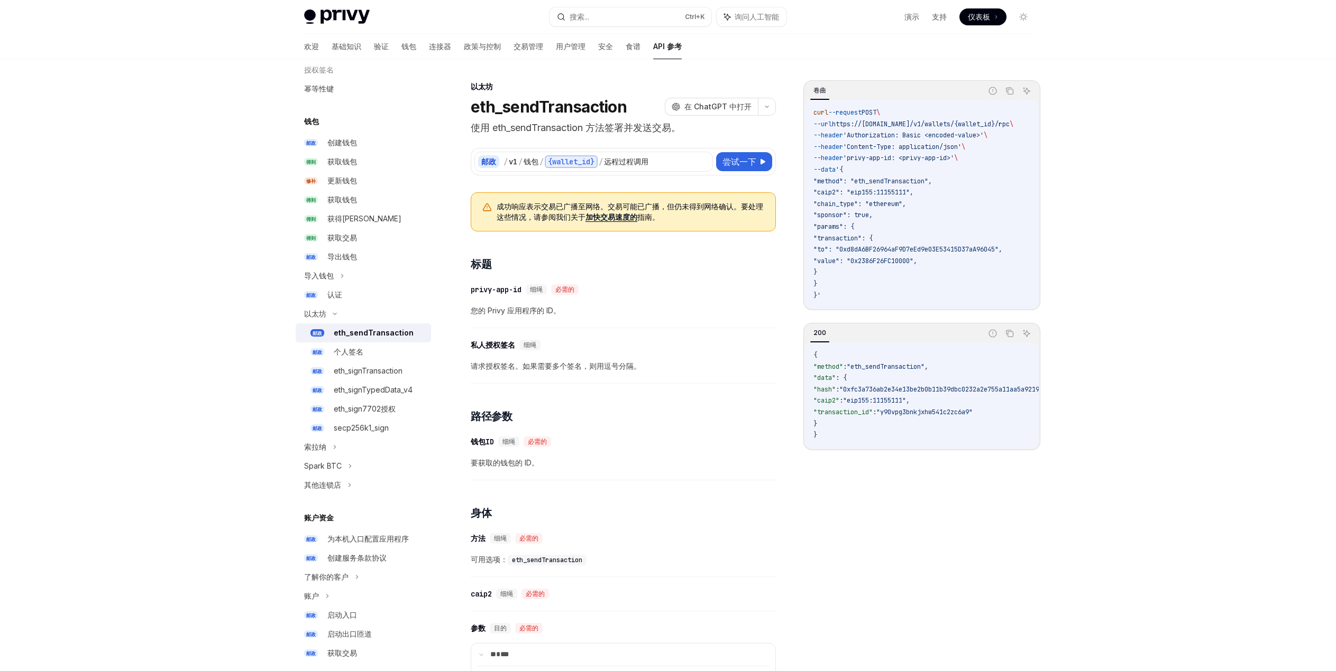
drag, startPoint x: 822, startPoint y: 204, endPoint x: 937, endPoint y: 202, distance: 115.3
click at [937, 202] on code "curl --request POST \ --url https://[DOMAIN_NAME]/v1/wallets/{wallet_id}/rpc \ …" at bounding box center [925, 204] width 225 height 194
click at [933, 204] on code "curl --request POST \ --url https://[DOMAIN_NAME]/v1/wallets/{wallet_id}/rpc \ …" at bounding box center [925, 204] width 225 height 194
drag, startPoint x: 877, startPoint y: 204, endPoint x: 907, endPoint y: 204, distance: 30.7
click at [906, 204] on span ""chain_type": "ethereum"," at bounding box center [859, 204] width 93 height 8
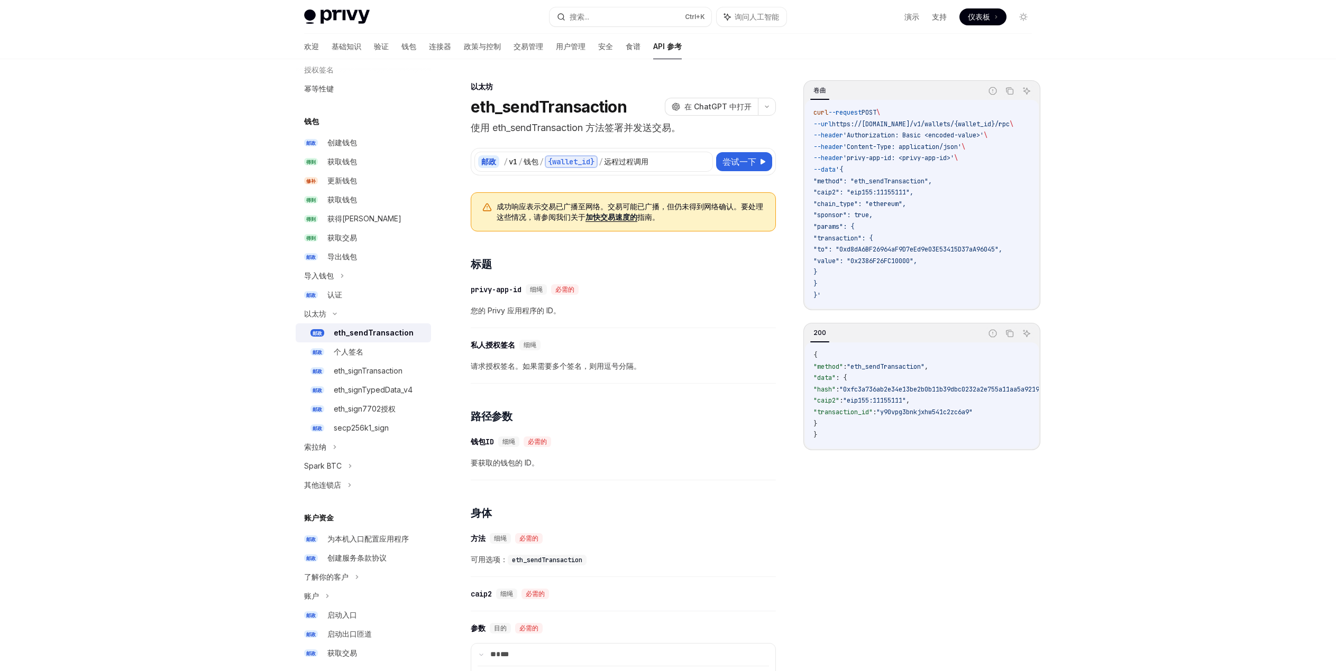
click at [904, 219] on code "curl --request POST \ --url https://[DOMAIN_NAME]/v1/wallets/{wallet_id}/rpc \ …" at bounding box center [925, 204] width 225 height 194
drag, startPoint x: 880, startPoint y: 206, endPoint x: 908, endPoint y: 215, distance: 29.6
click at [908, 213] on code "curl --request POST \ --url https://[DOMAIN_NAME]/v1/wallets/{wallet_id}/rpc \ …" at bounding box center [925, 204] width 225 height 194
click at [901, 220] on div at bounding box center [901, 220] width 0 height 0
drag, startPoint x: 901, startPoint y: 229, endPoint x: 895, endPoint y: 227, distance: 6.2
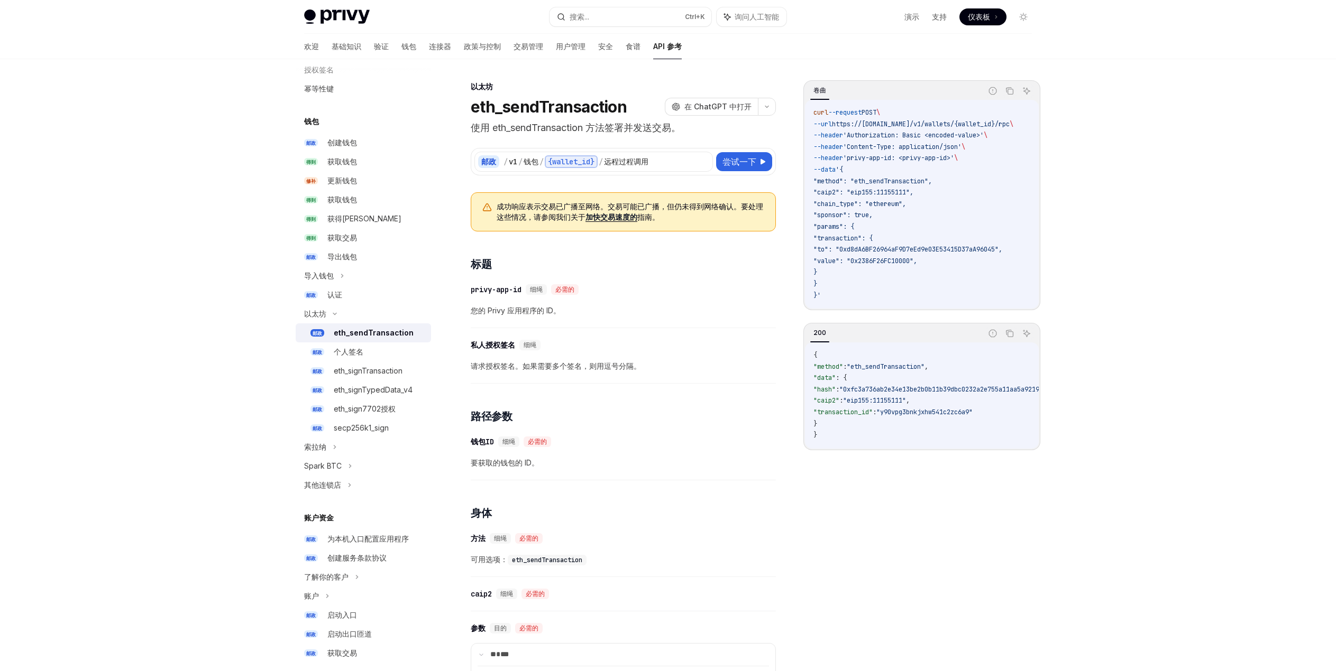
click at [904, 214] on code "curl --request POST \ --url https://[DOMAIN_NAME]/v1/wallets/{wallet_id}/rpc \ …" at bounding box center [925, 204] width 225 height 194
drag, startPoint x: 878, startPoint y: 204, endPoint x: 905, endPoint y: 207, distance: 27.2
click at [905, 207] on span ""chain_type": "ethereum"," at bounding box center [859, 204] width 93 height 8
drag, startPoint x: 851, startPoint y: 169, endPoint x: 904, endPoint y: 284, distance: 126.3
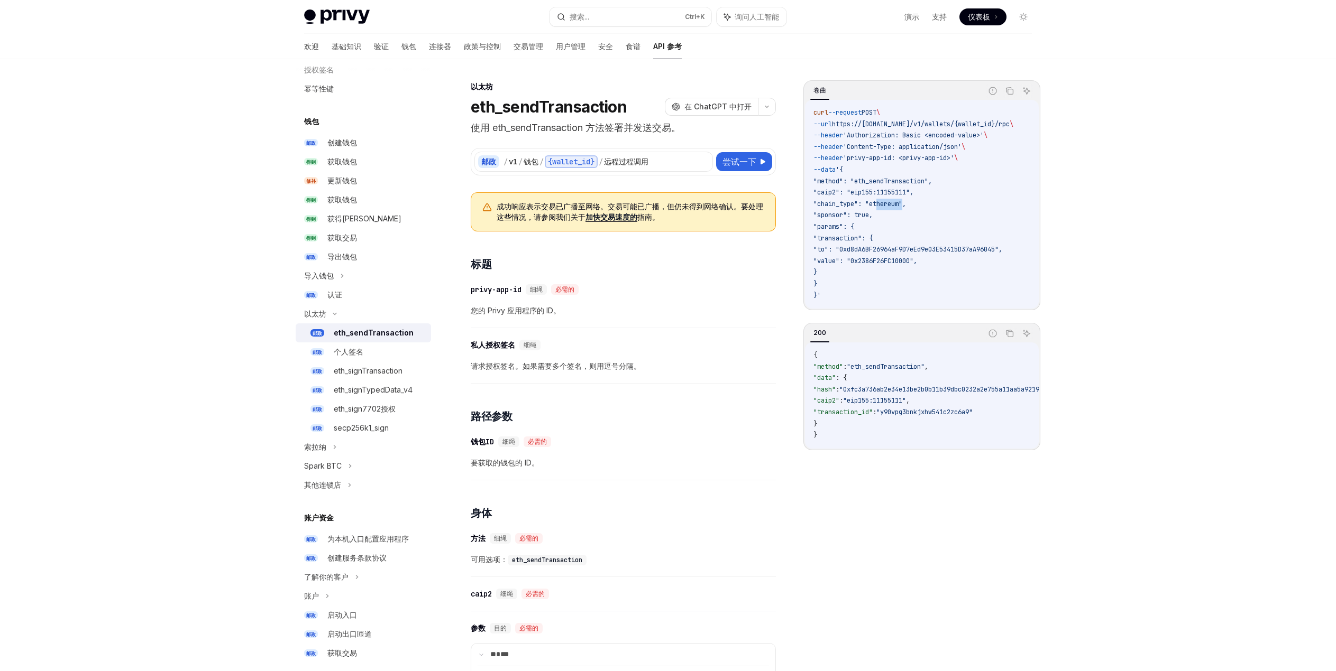
click at [906, 284] on code "curl --request POST \ --url https://[DOMAIN_NAME]/v1/wallets/{wallet_id}/rpc \ …" at bounding box center [925, 204] width 225 height 194
click at [854, 278] on code "curl --request POST \ --url https://[DOMAIN_NAME]/v1/wallets/{wallet_id}/rpc \ …" at bounding box center [925, 204] width 225 height 194
drag, startPoint x: 728, startPoint y: 277, endPoint x: 754, endPoint y: 270, distance: 26.8
drag, startPoint x: 899, startPoint y: 202, endPoint x: 913, endPoint y: 285, distance: 83.6
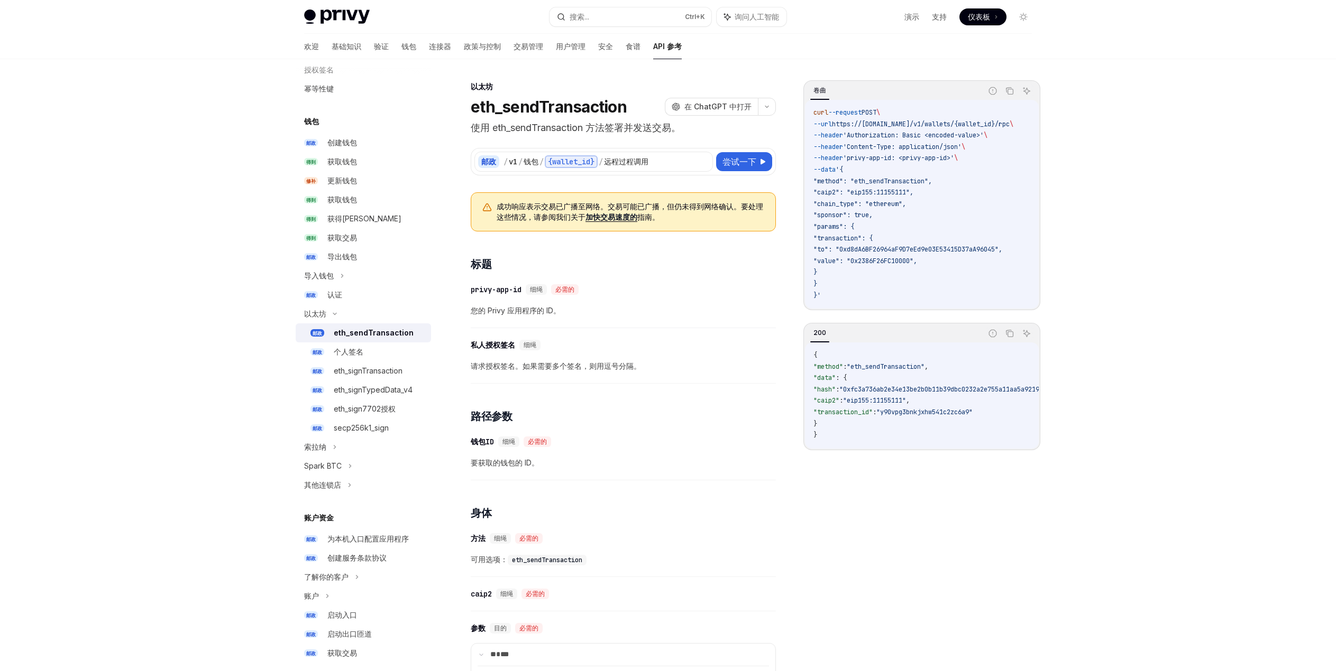
click at [913, 285] on code "curl --request POST \ --url https://[DOMAIN_NAME]/v1/wallets/{wallet_id}/rpc \ …" at bounding box center [925, 204] width 225 height 194
click at [929, 273] on code "curl --request POST \ --url https://[DOMAIN_NAME]/v1/wallets/{wallet_id}/rpc \ …" at bounding box center [925, 204] width 225 height 194
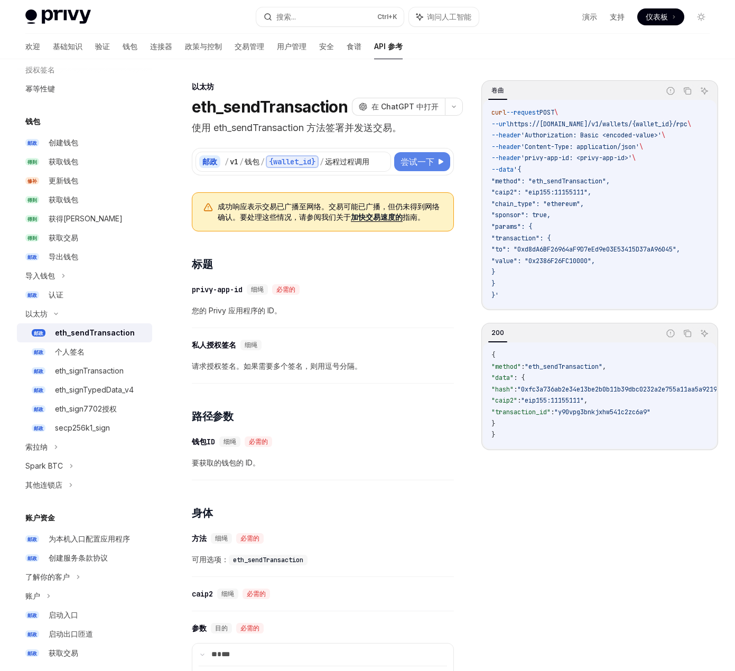
click at [425, 162] on font "尝试一下" at bounding box center [418, 161] width 34 height 11
type textarea "*"
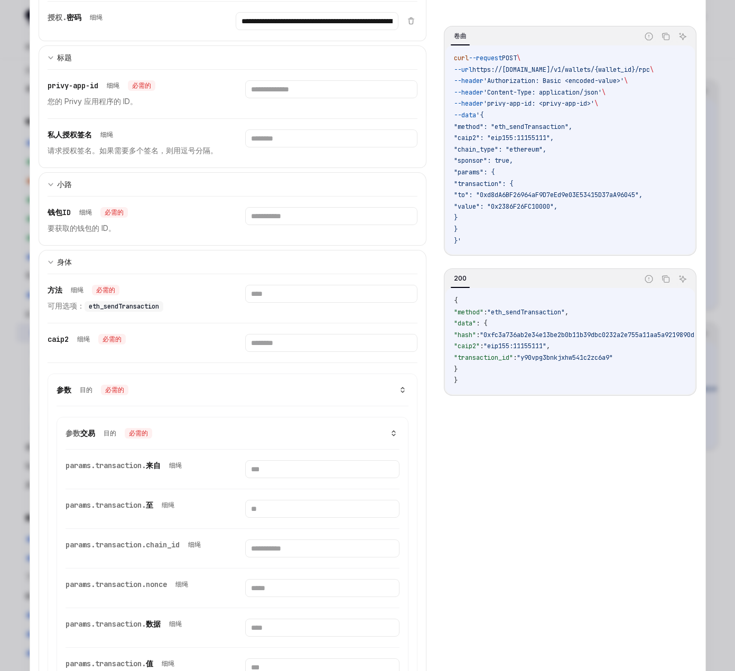
scroll to position [211, 0]
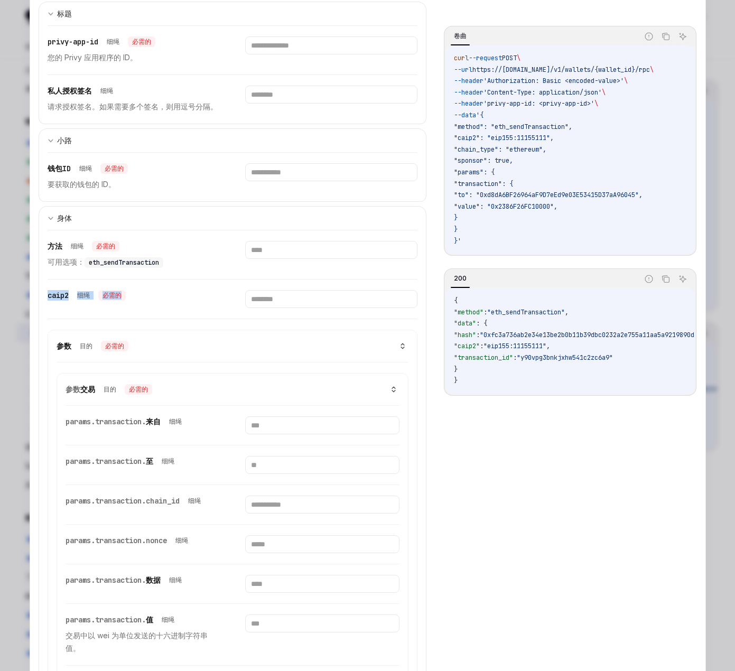
drag, startPoint x: 38, startPoint y: 293, endPoint x: 131, endPoint y: 297, distance: 93.1
click at [131, 297] on div "方法 细绳 必需的 可用选项： eth_sendTransaction caip2 细绳 必需的 参数 目的 必需的 参数 交易 目的 必需的 params.…" at bounding box center [233, 636] width 389 height 813
click at [468, 135] on span ""caip2": "eip155:11155111"," at bounding box center [504, 138] width 100 height 8
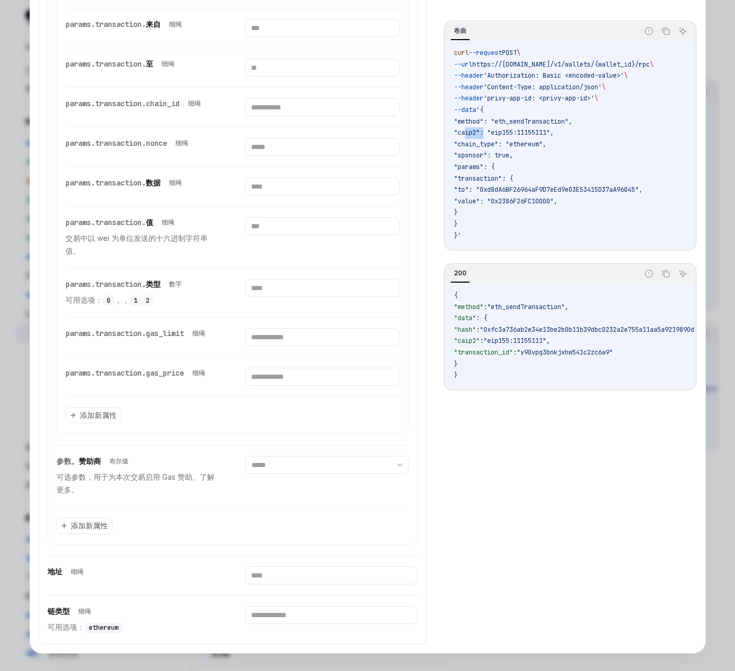
scroll to position [617, 0]
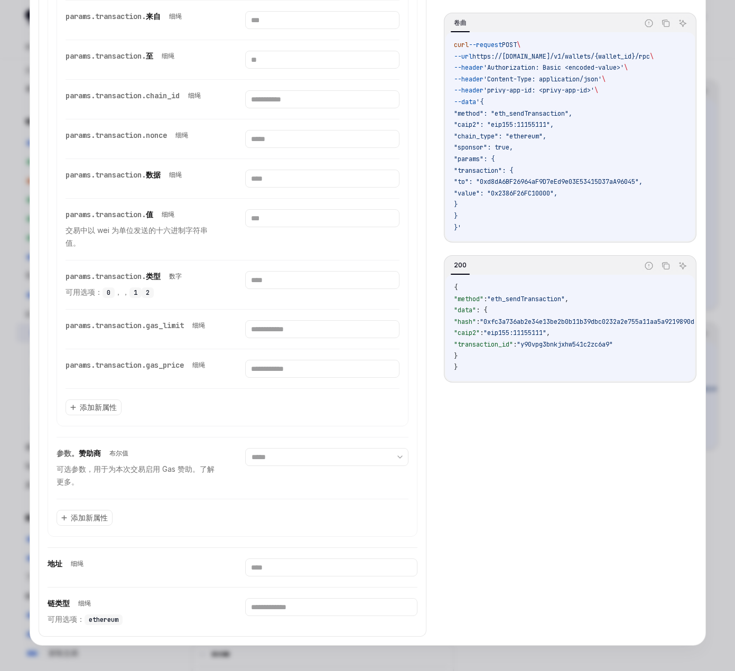
click at [63, 621] on font "可用选项：" at bounding box center [66, 619] width 37 height 9
click at [329, 607] on input "text" at bounding box center [331, 607] width 172 height 18
click at [218, 602] on div "链类型 细绳 可用选项： ethereum" at bounding box center [233, 612] width 371 height 49
click at [201, 568] on div "地址 细绳" at bounding box center [134, 564] width 172 height 11
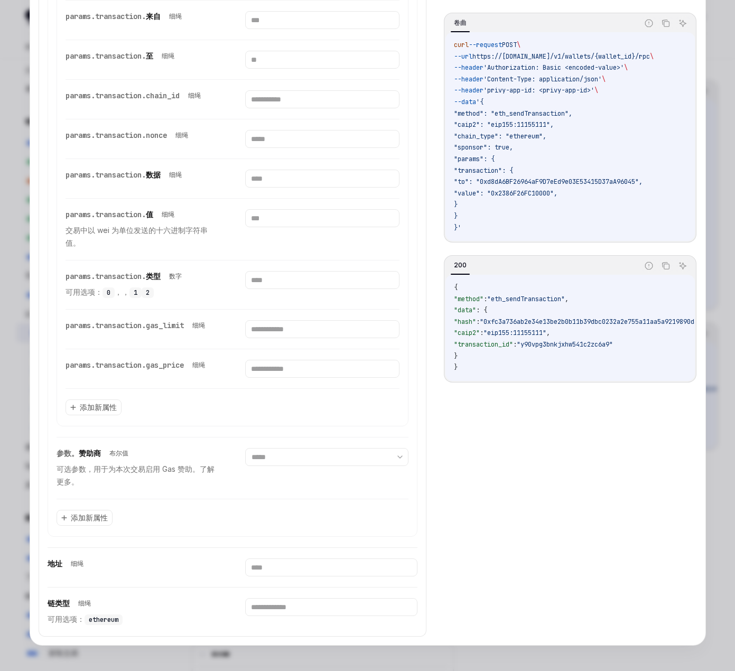
click at [517, 374] on code "{ "method" : "eth_sendTransaction" , "data" : { "hash" : "0xfc3a736ab2e34e13be2…" at bounding box center [607, 327] width 307 height 91
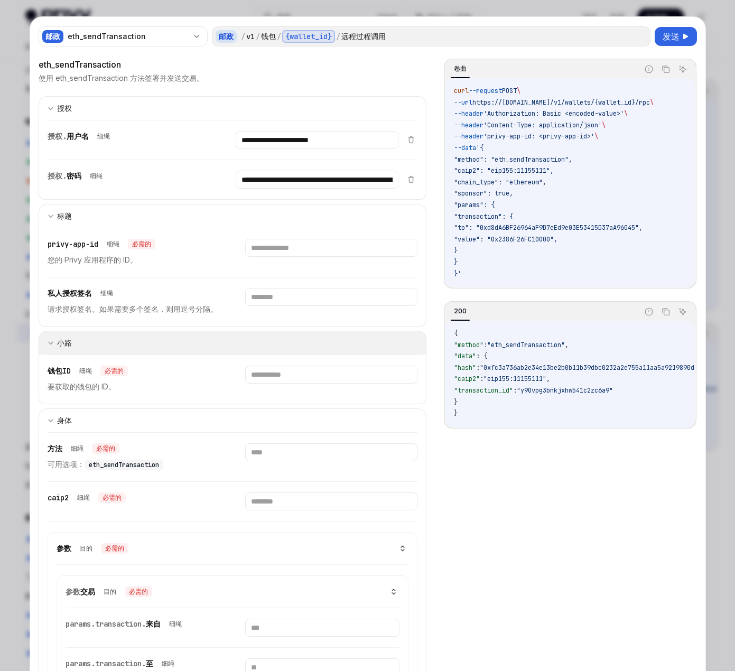
scroll to position [0, 0]
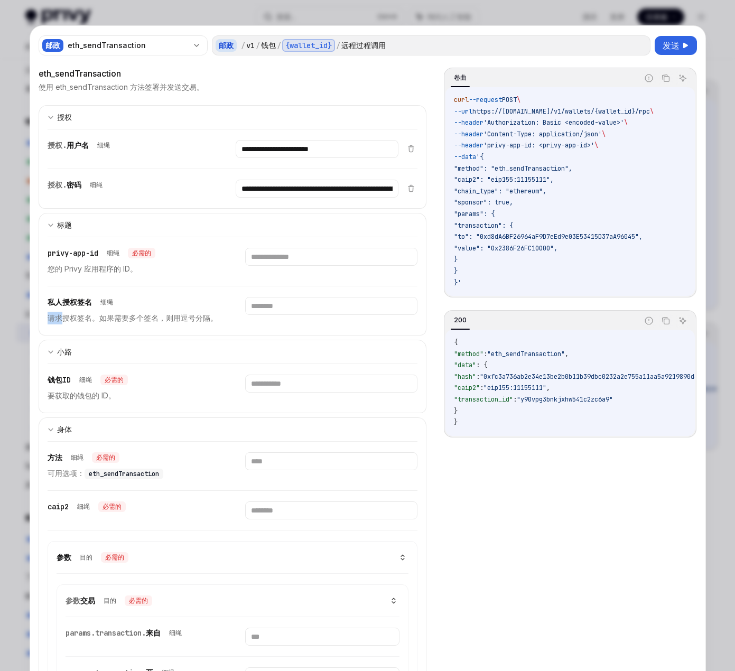
drag, startPoint x: 131, startPoint y: 305, endPoint x: 44, endPoint y: 302, distance: 86.2
click at [61, 309] on div "私人授权签名 细绳 请求授权签名。如果需要多个签名，则用逗号分隔。" at bounding box center [134, 310] width 172 height 27
drag, startPoint x: 41, startPoint y: 300, endPoint x: 208, endPoint y: 318, distance: 168.0
click at [208, 318] on div "privy-app-id 细绳 必需的 您的 Privy 应用程序的 ID。 私人授权签名 细绳 请求授权签名。如果需要多个签名，则用逗号分隔。" at bounding box center [233, 286] width 389 height 99
